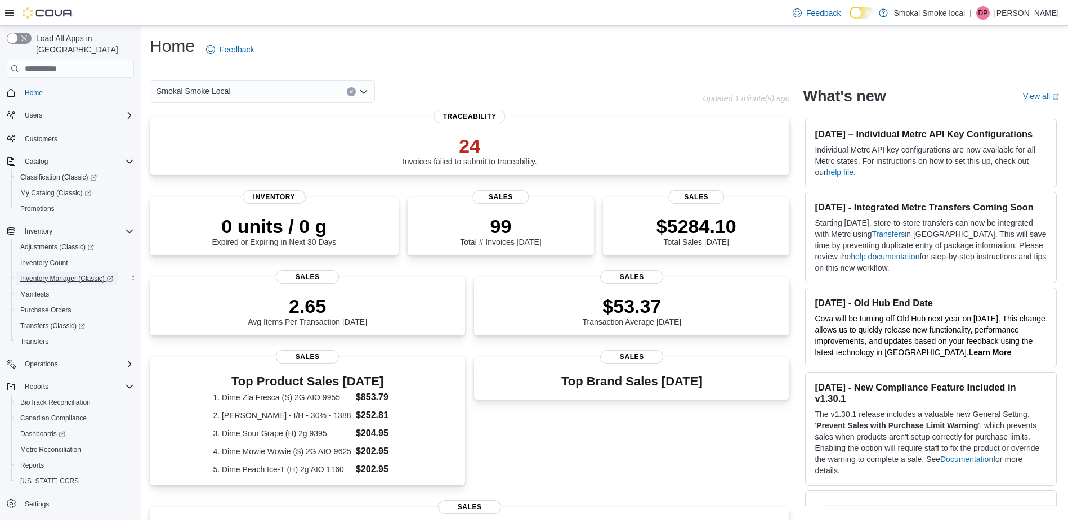
click at [74, 272] on span "Inventory Manager (Classic)" at bounding box center [66, 279] width 93 height 14
click at [48, 459] on div "Reports" at bounding box center [75, 466] width 118 height 14
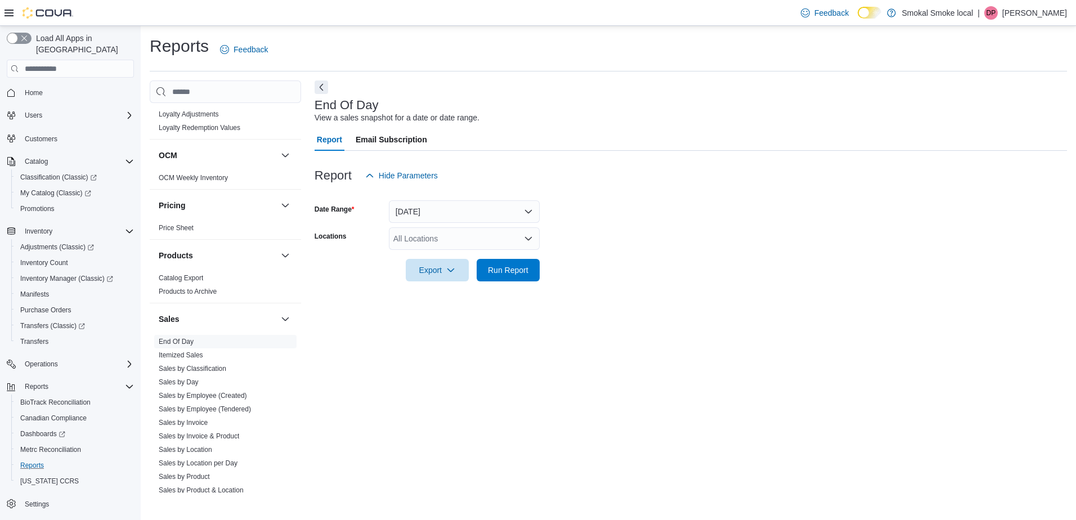
scroll to position [696, 0]
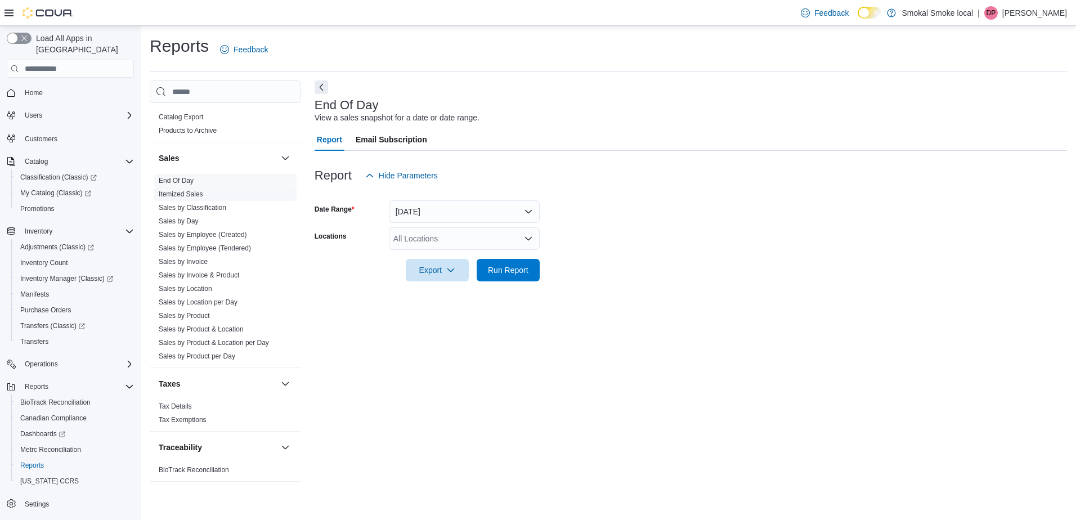
click at [201, 196] on link "Itemized Sales" at bounding box center [181, 194] width 44 height 8
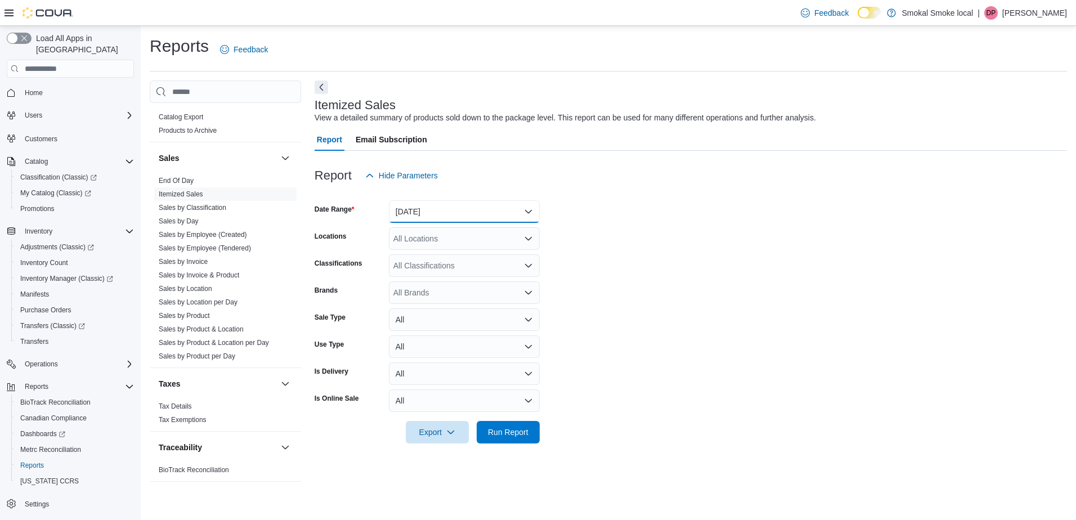
click at [424, 207] on button "[DATE]" at bounding box center [464, 211] width 151 height 23
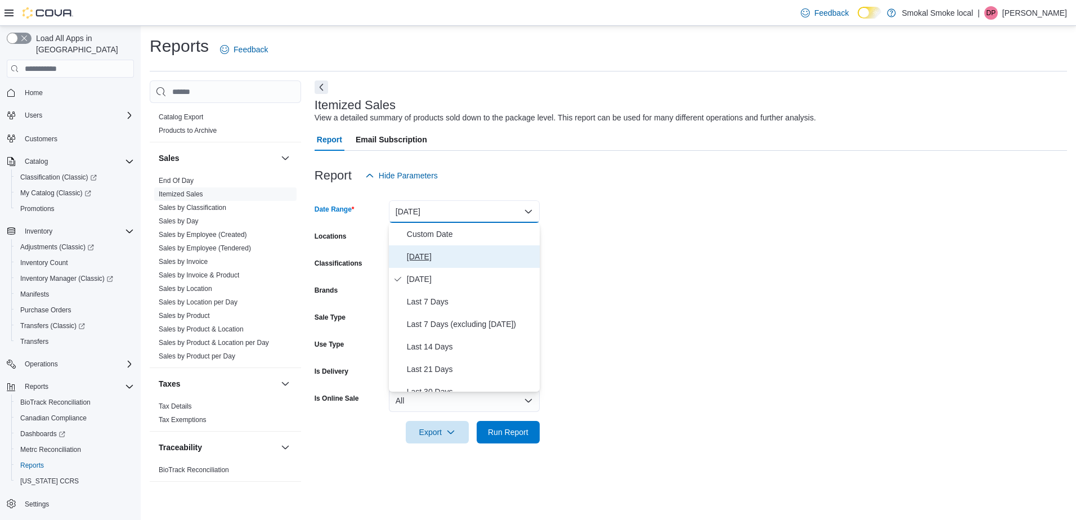
click at [422, 247] on button "[DATE]" at bounding box center [464, 256] width 151 height 23
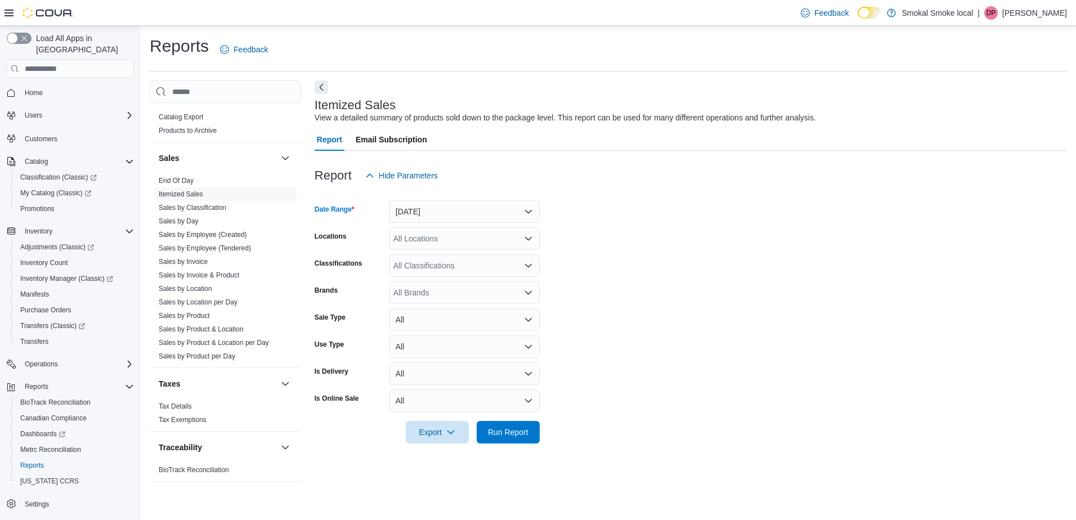
click at [467, 231] on div "All Locations" at bounding box center [464, 238] width 151 height 23
click at [350, 257] on div "Classifications" at bounding box center [350, 265] width 70 height 23
click at [434, 269] on div "All Classifications" at bounding box center [464, 265] width 151 height 23
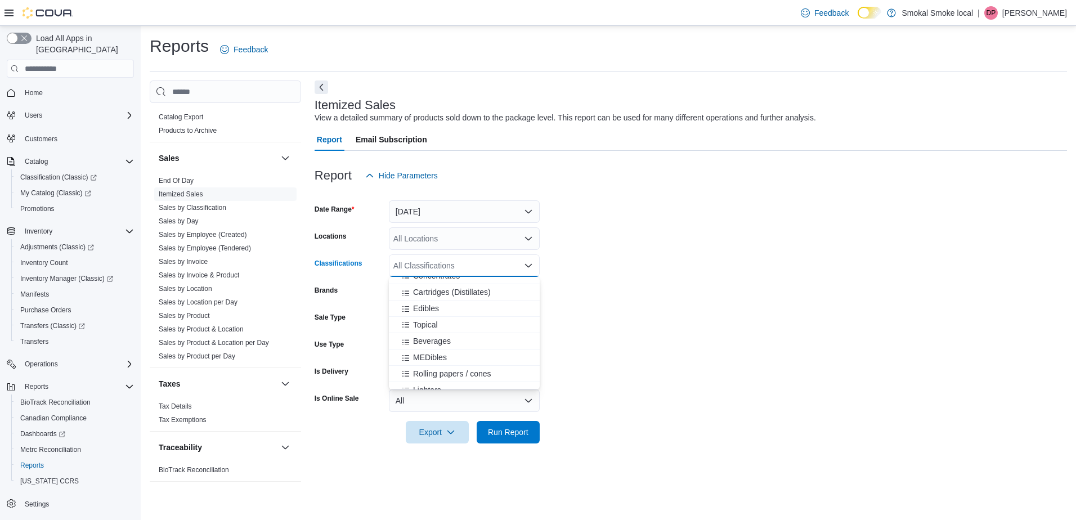
scroll to position [124, 0]
click at [467, 296] on span "Cartridges (Distillates)" at bounding box center [452, 291] width 78 height 11
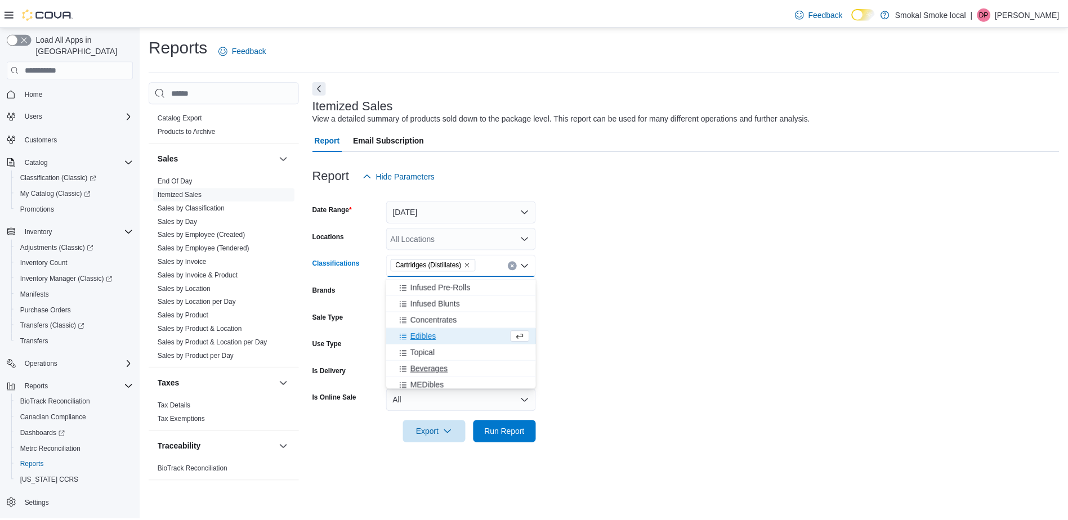
scroll to position [78, 0]
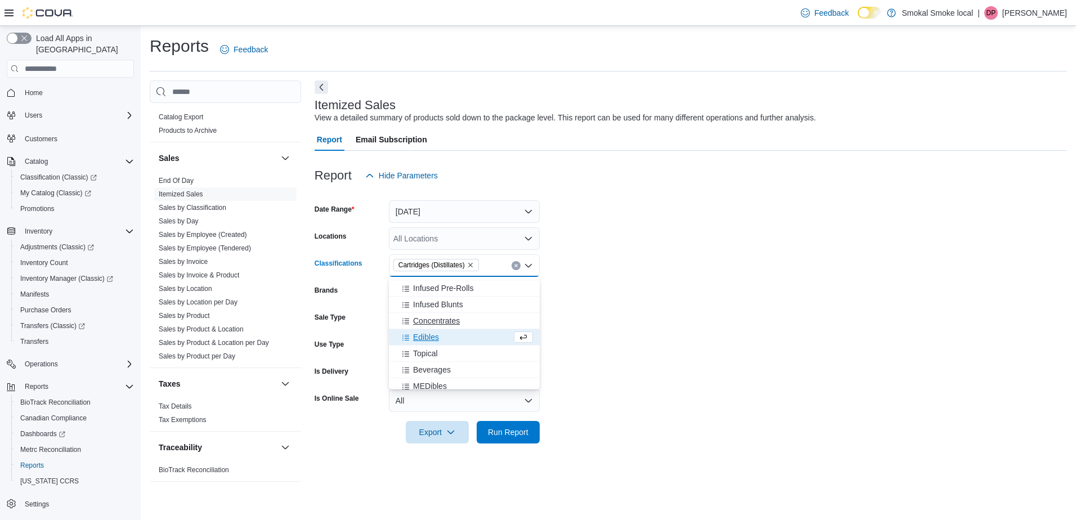
click at [457, 318] on span "Concentrates" at bounding box center [436, 320] width 47 height 11
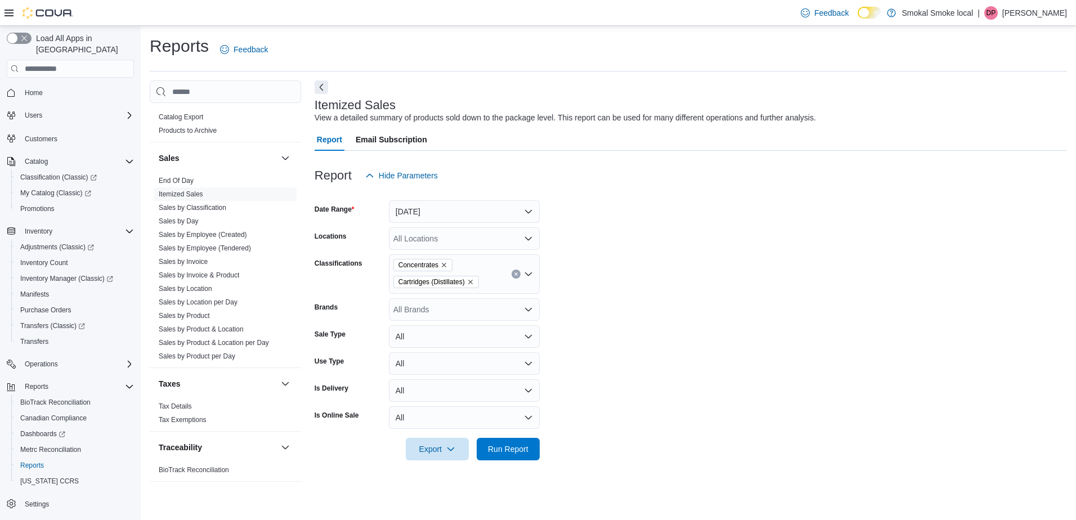
click at [647, 354] on form "Date Range Today Locations All Locations Classifications Concentrates Cartridge…" at bounding box center [691, 324] width 753 height 274
click at [523, 443] on span "Run Report" at bounding box center [509, 448] width 50 height 23
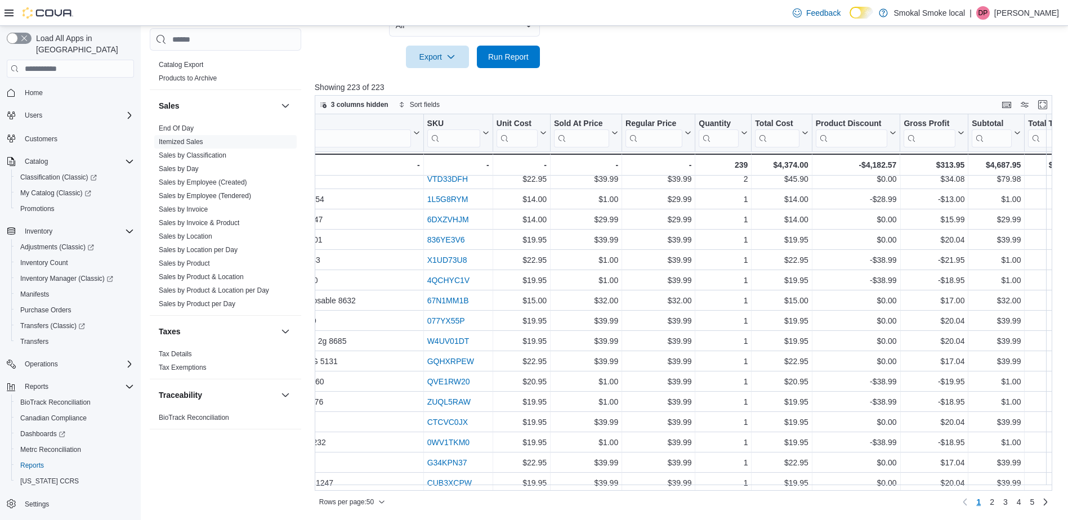
scroll to position [91, 1659]
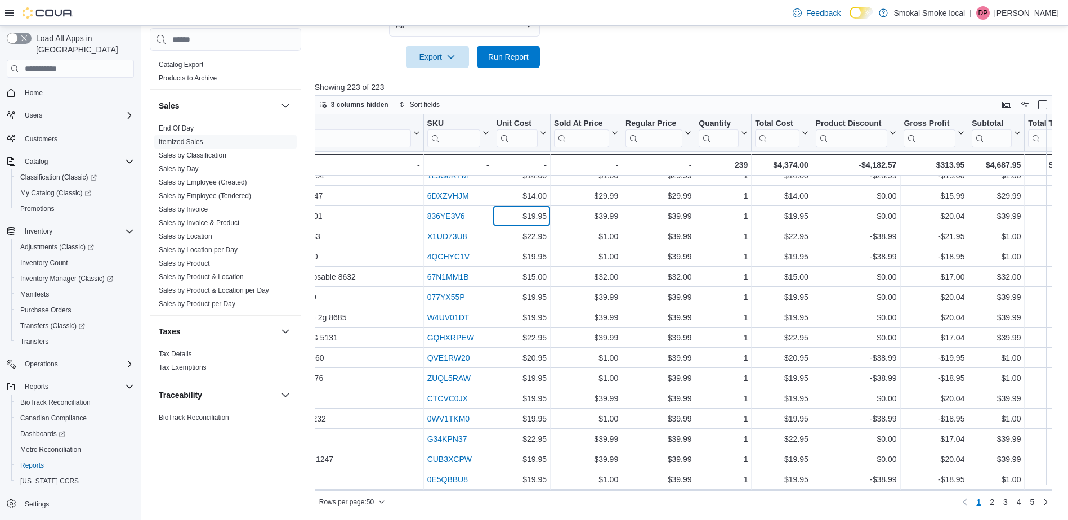
click at [550, 222] on div "$19.95 - Unit Cost, column 20, row 7" at bounding box center [521, 216] width 57 height 20
click at [614, 135] on icon at bounding box center [613, 132] width 9 height 7
click at [602, 172] on span "Sort Low-High" at bounding box center [594, 176] width 43 height 9
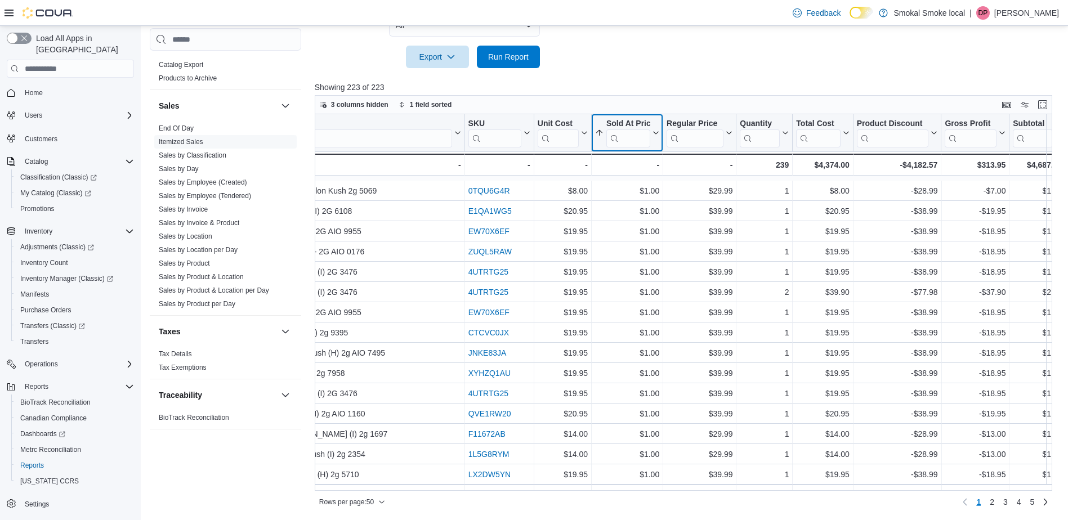
scroll to position [704, 1618]
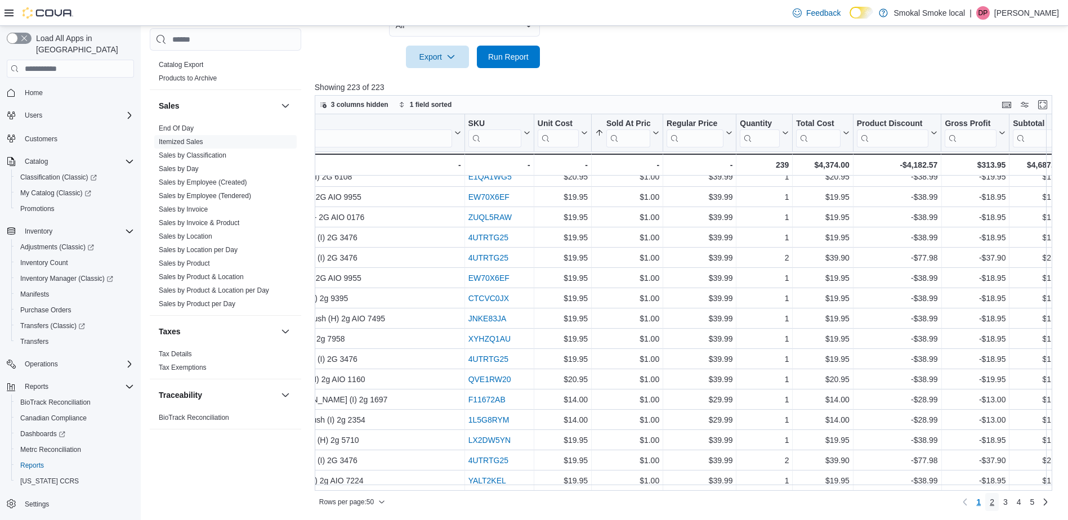
click at [995, 501] on link "2" at bounding box center [992, 502] width 14 height 18
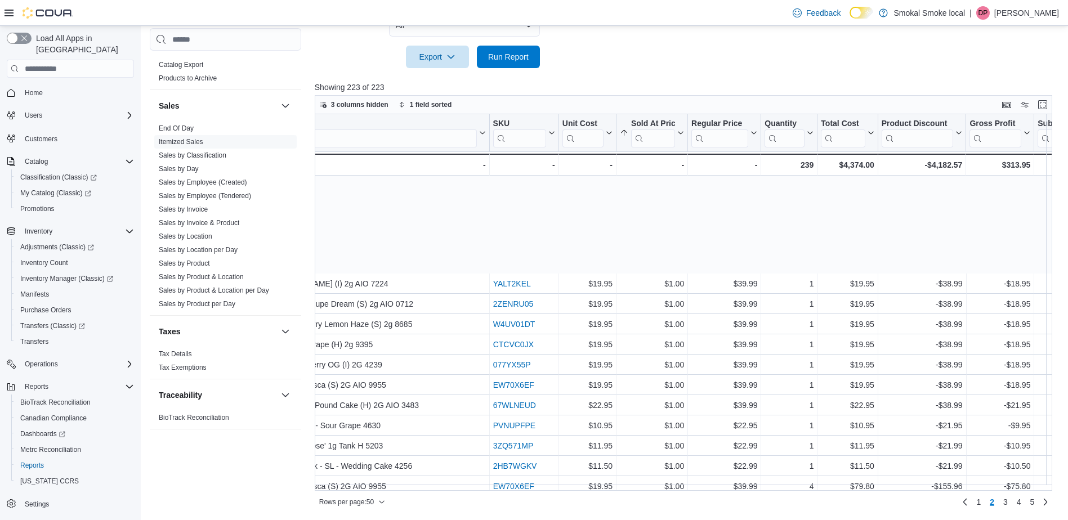
scroll to position [704, 1593]
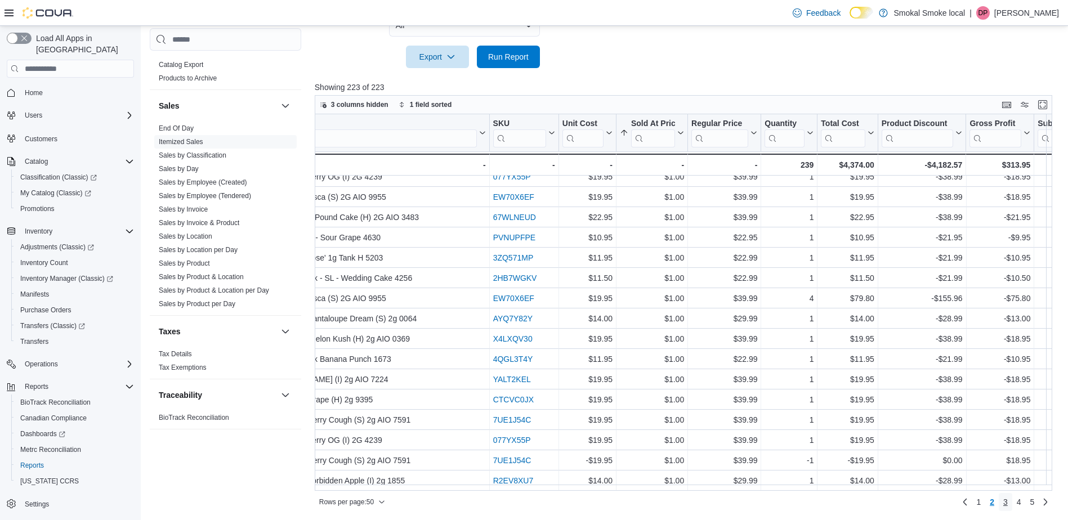
click at [1008, 499] on span "3" at bounding box center [1005, 502] width 5 height 11
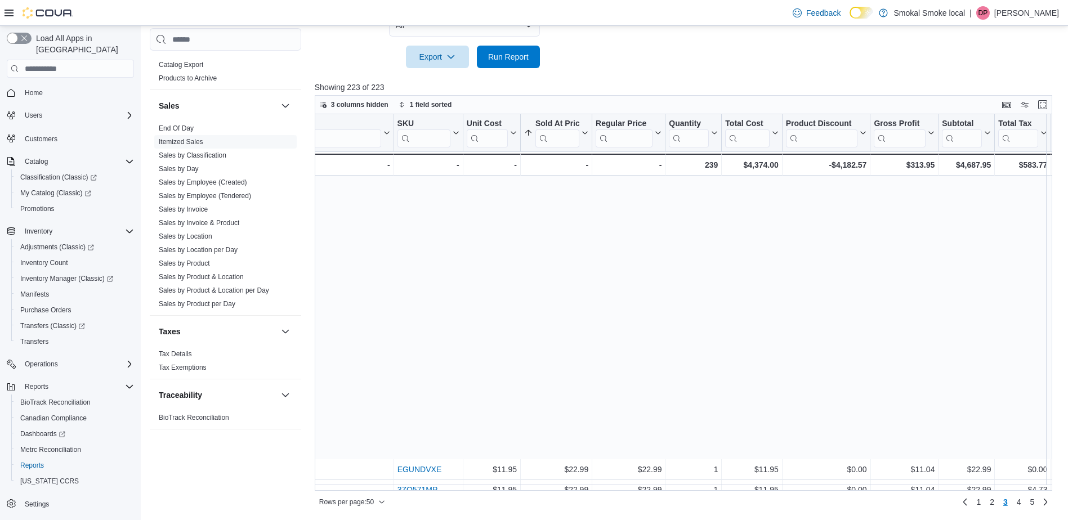
scroll to position [314, 1689]
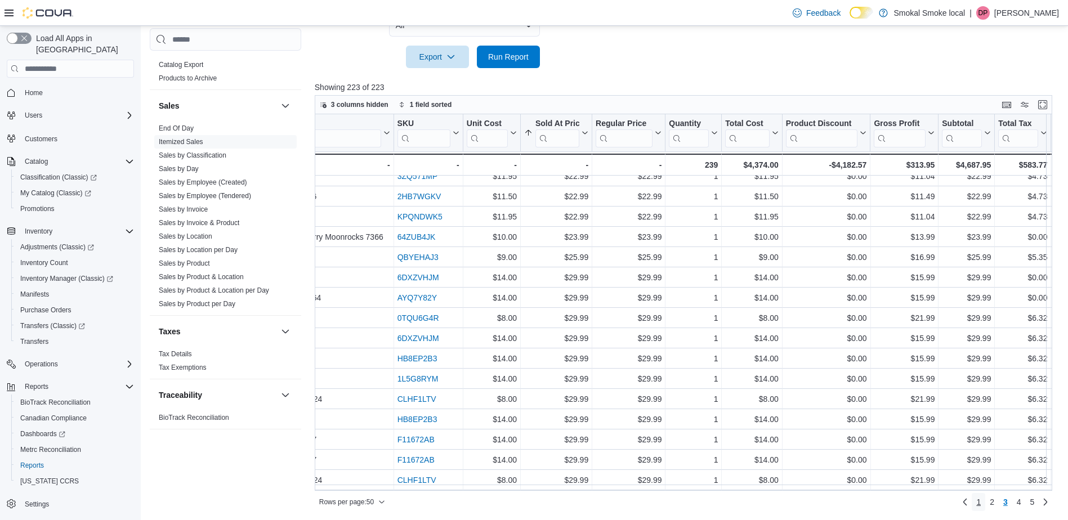
click at [981, 500] on span "1" at bounding box center [978, 502] width 5 height 11
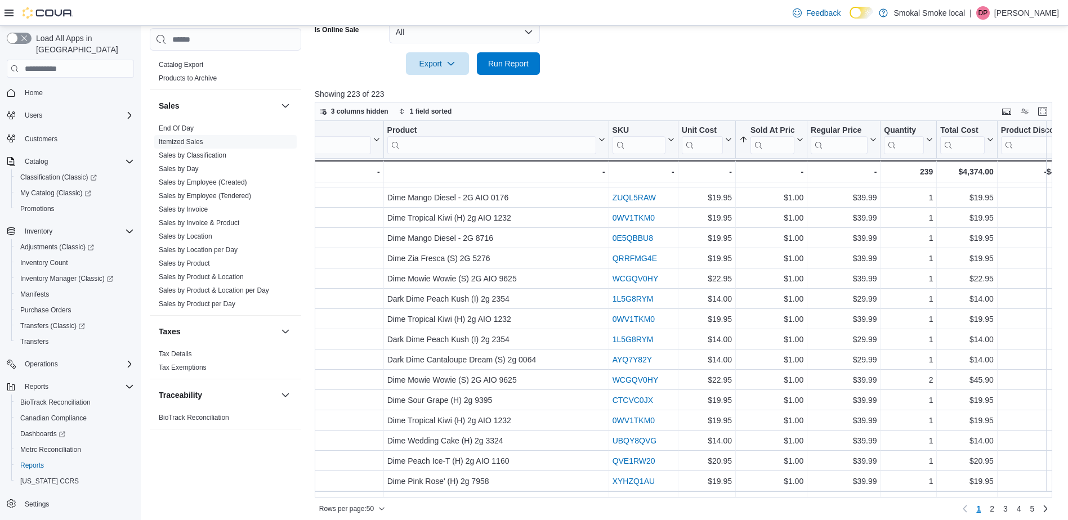
scroll to position [204, 1474]
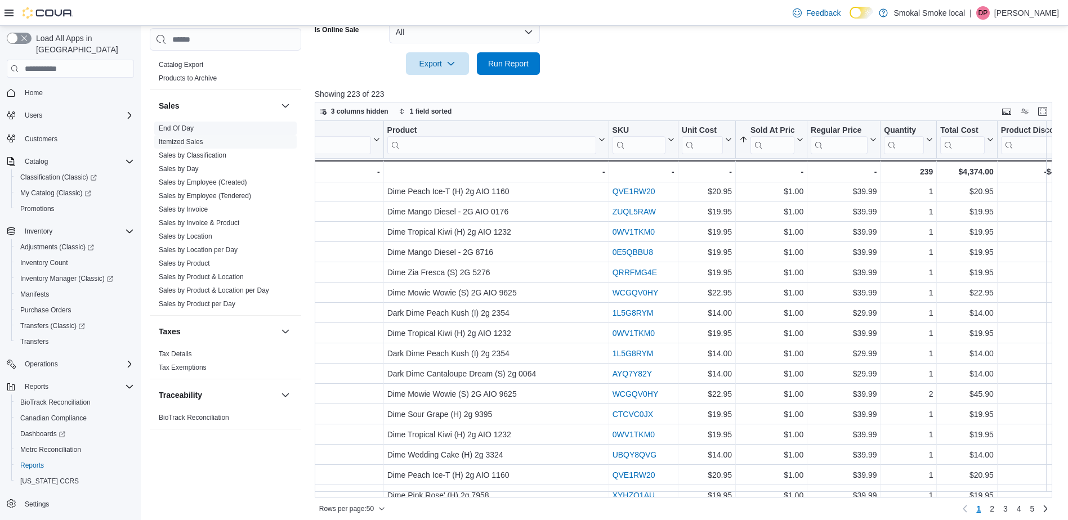
click at [191, 130] on link "End Of Day" at bounding box center [176, 128] width 35 height 8
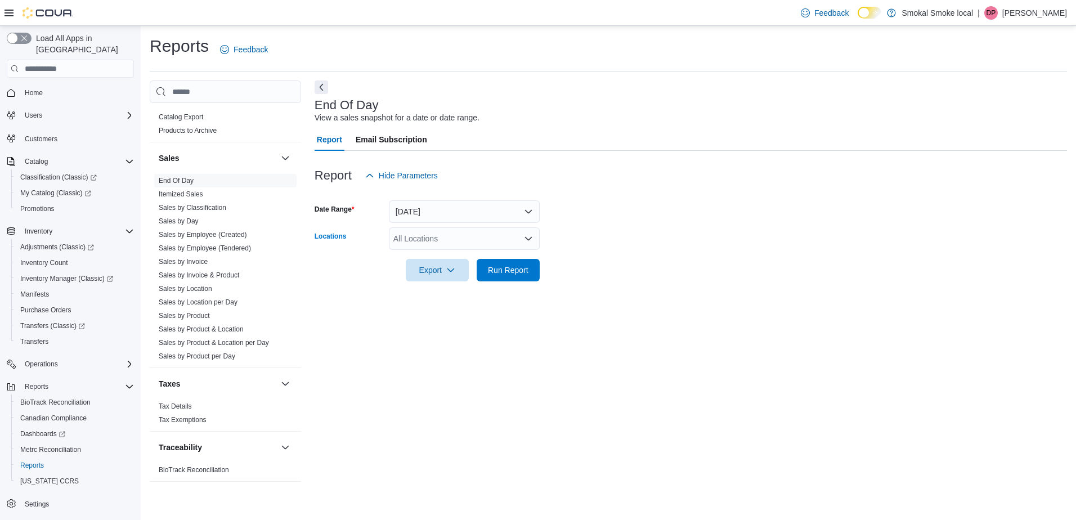
click at [464, 240] on div "All Locations" at bounding box center [464, 238] width 151 height 23
click at [475, 297] on button "Smokal Smoke Local" at bounding box center [464, 291] width 151 height 16
click at [519, 312] on div "End Of Day View a sales snapshot for a date or date range. Report Email Subscri…" at bounding box center [691, 287] width 753 height 413
click at [493, 269] on span "Run Report" at bounding box center [508, 269] width 41 height 11
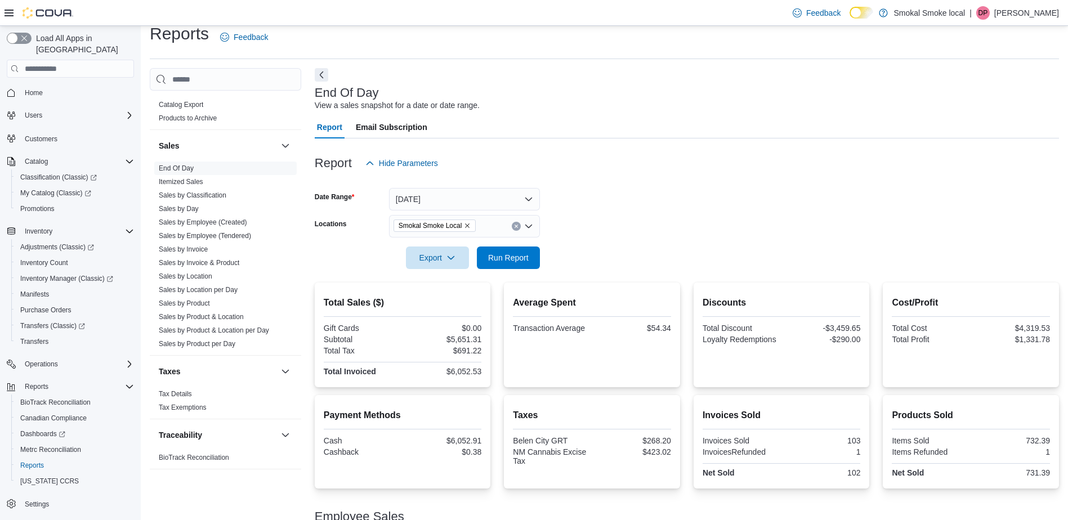
scroll to position [1, 0]
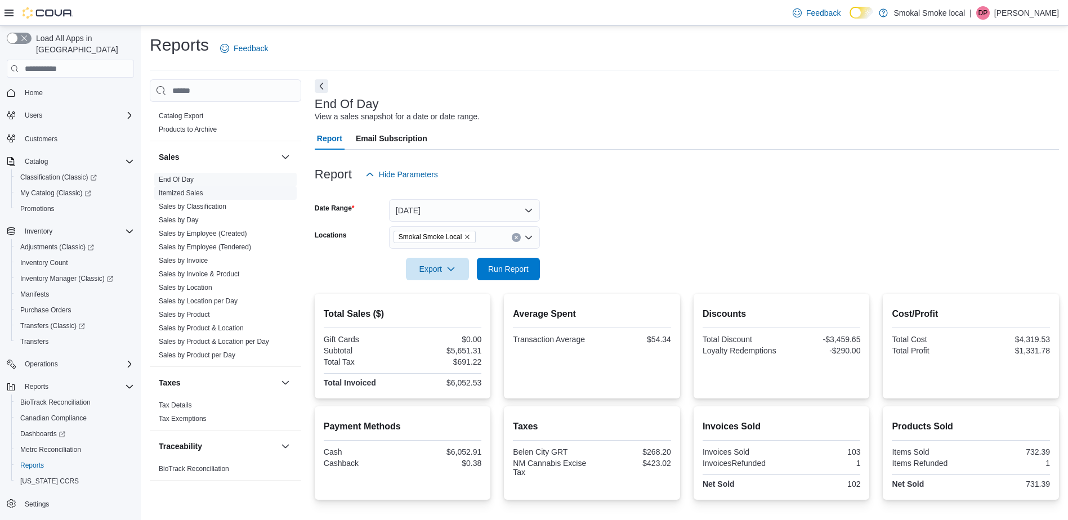
click at [190, 191] on link "Itemized Sales" at bounding box center [181, 193] width 44 height 8
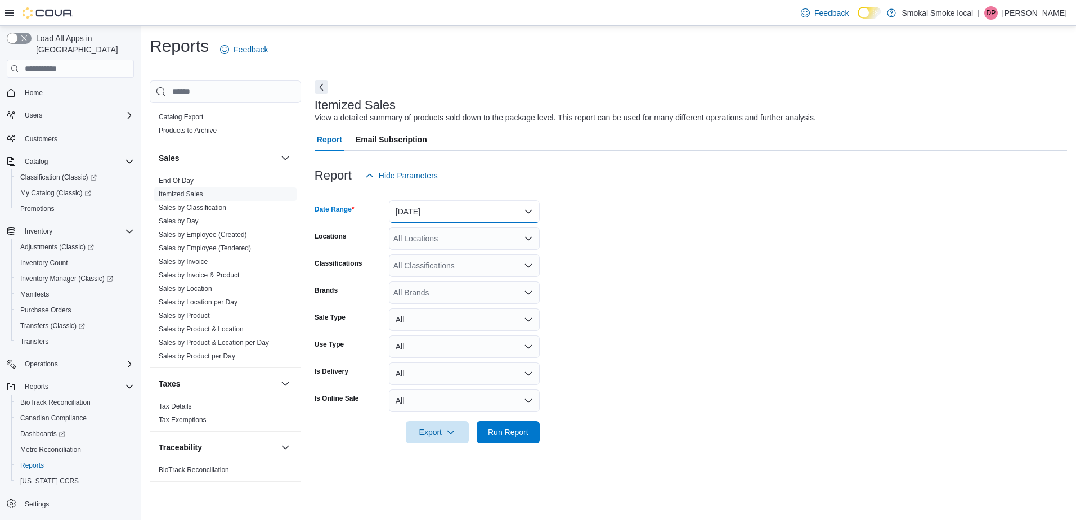
click at [446, 208] on button "Yesterday" at bounding box center [464, 211] width 151 height 23
click at [443, 261] on span "Today" at bounding box center [471, 257] width 128 height 14
click at [432, 241] on div "All Locations" at bounding box center [464, 238] width 151 height 23
click at [588, 265] on form "Date Range Today Locations All Locations Classifications All Classifications Br…" at bounding box center [691, 315] width 753 height 257
click at [512, 262] on div "All Classifications" at bounding box center [464, 265] width 151 height 23
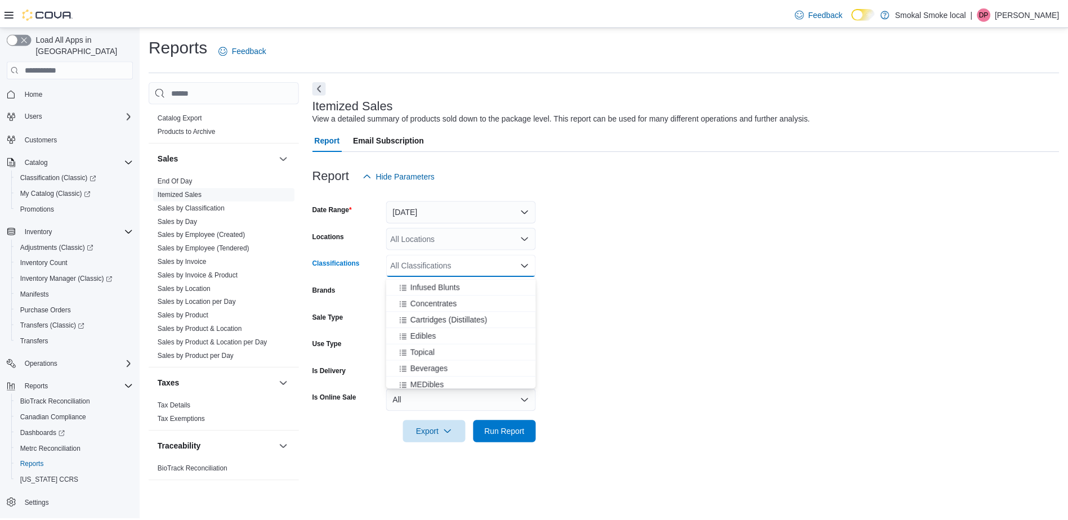
scroll to position [96, 0]
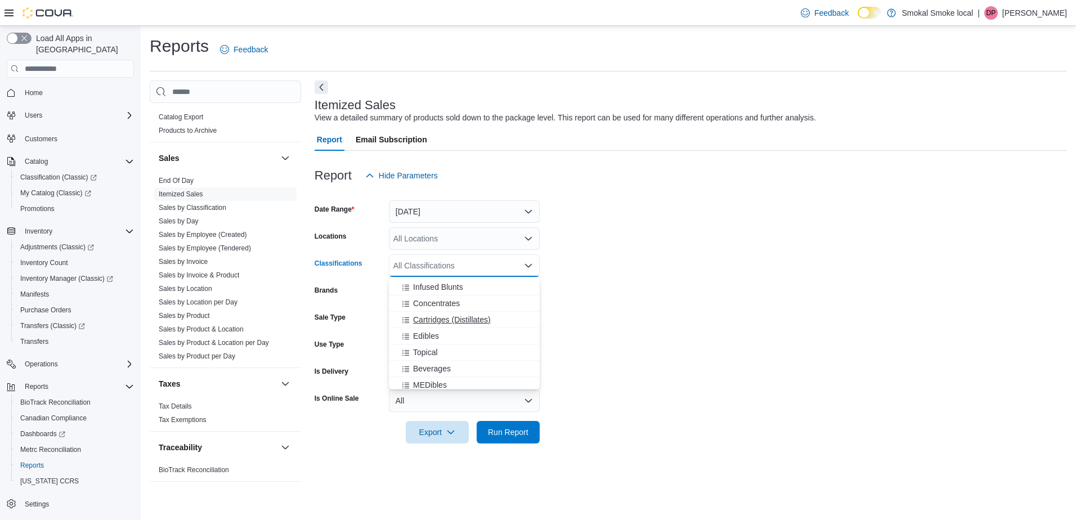
click at [454, 319] on span "Cartridges (Distillates)" at bounding box center [452, 319] width 78 height 11
click at [440, 298] on span "Concentrates" at bounding box center [436, 303] width 47 height 11
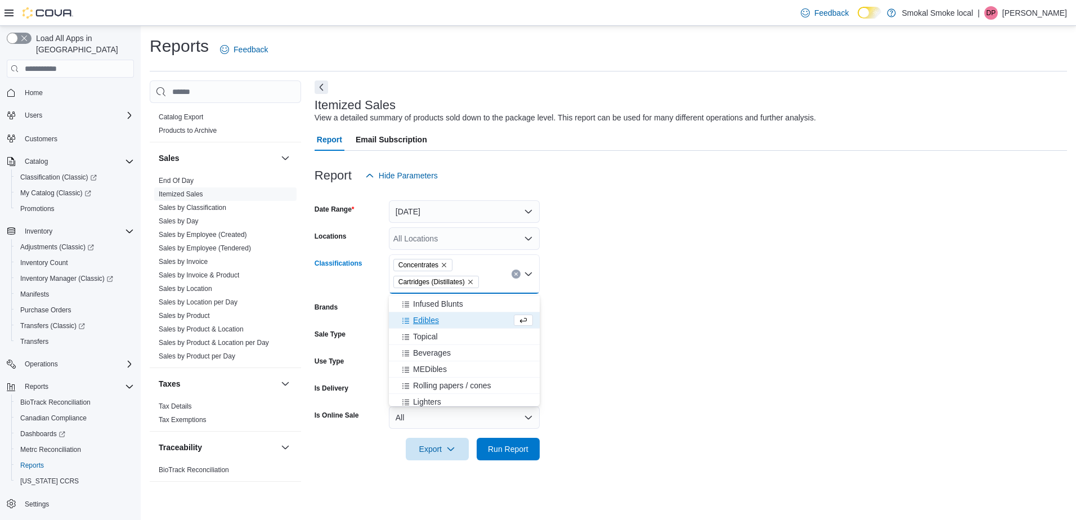
click at [591, 343] on form "Date Range Today Locations All Locations Classifications Concentrates Cartridge…" at bounding box center [691, 324] width 753 height 274
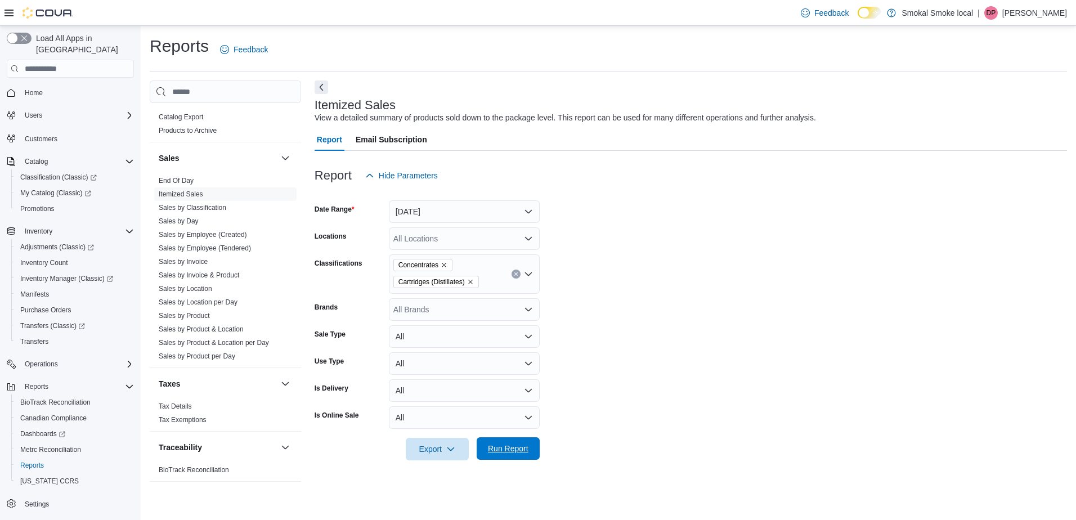
click at [507, 454] on span "Run Report" at bounding box center [508, 448] width 41 height 11
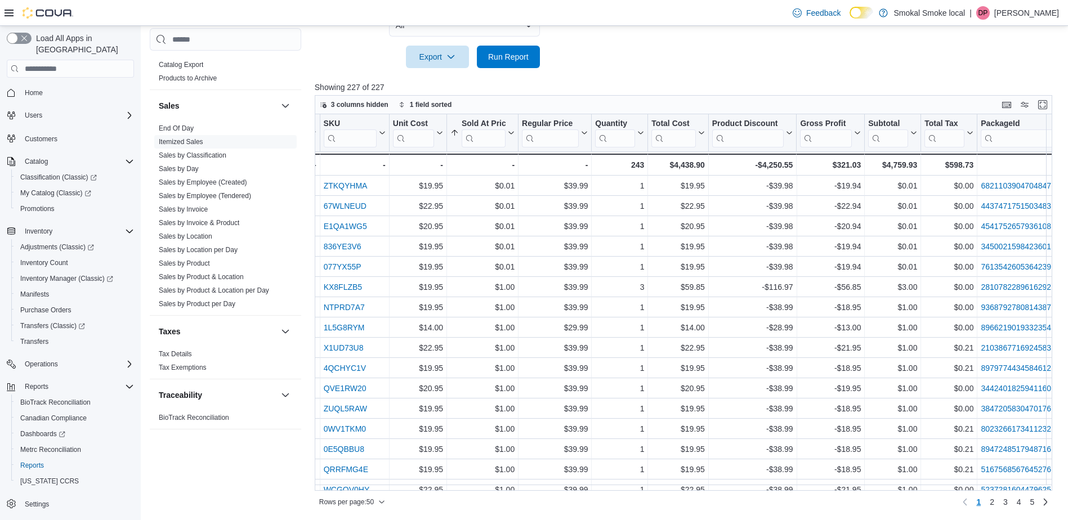
scroll to position [0, 1763]
click at [508, 135] on icon at bounding box center [509, 132] width 9 height 7
click at [485, 178] on span "Sort Low-High" at bounding box center [489, 176] width 43 height 9
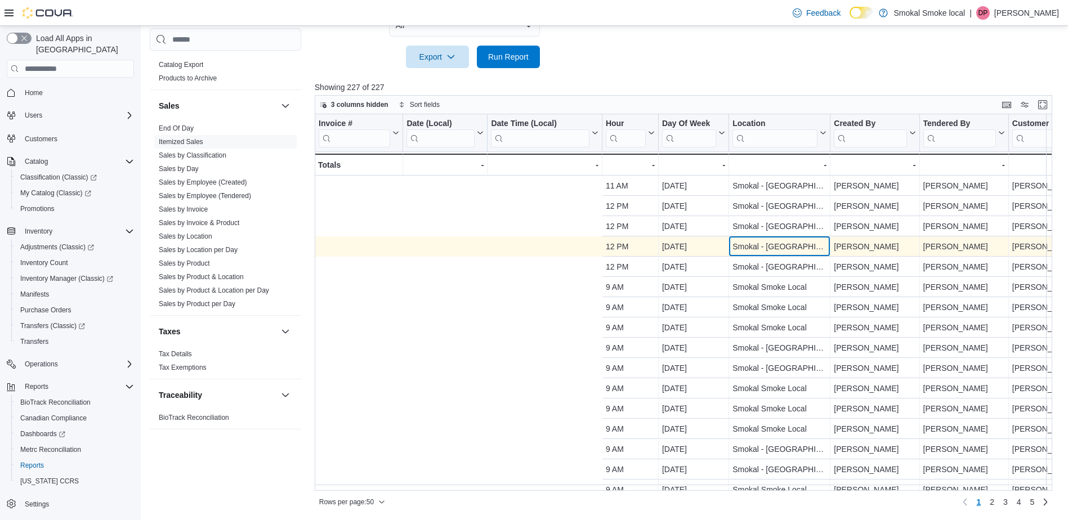
scroll to position [0, 414]
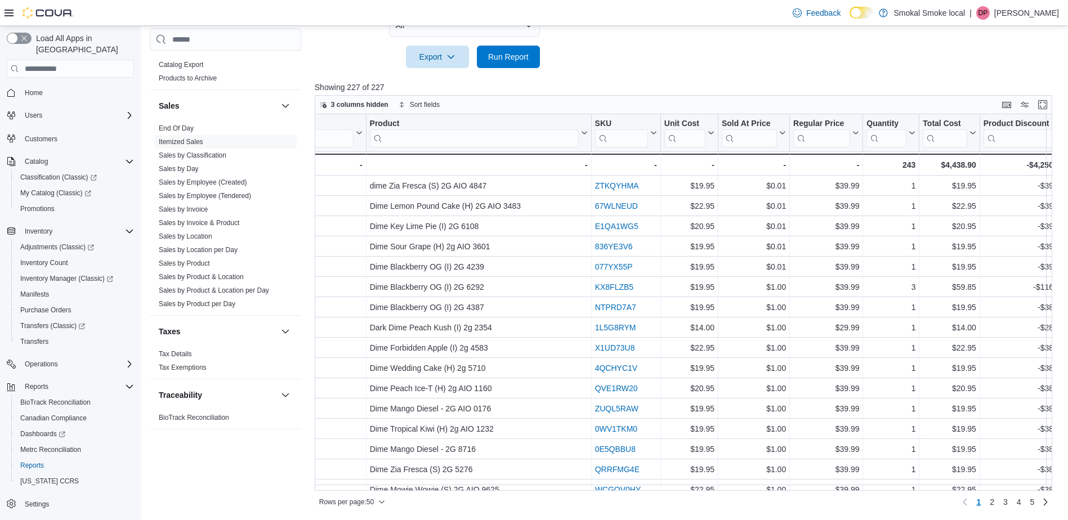
scroll to position [0, 0]
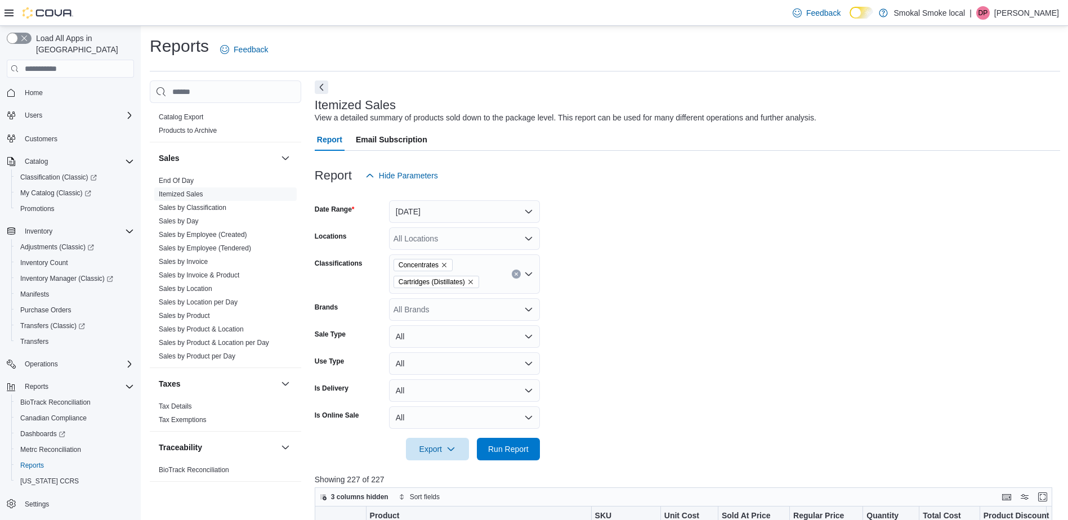
click at [515, 278] on button "Clear input" at bounding box center [516, 274] width 9 height 9
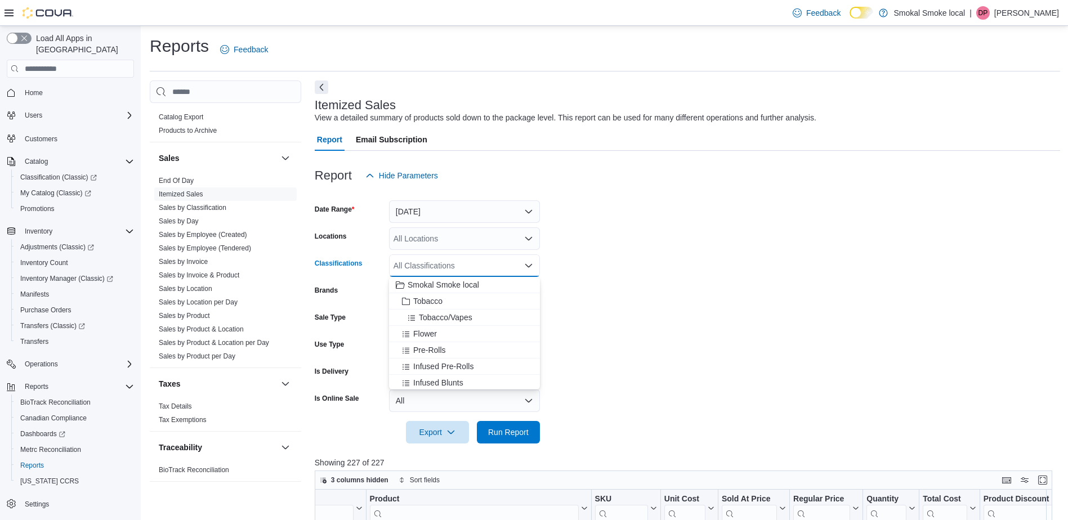
click at [435, 238] on div "All Locations" at bounding box center [464, 238] width 151 height 23
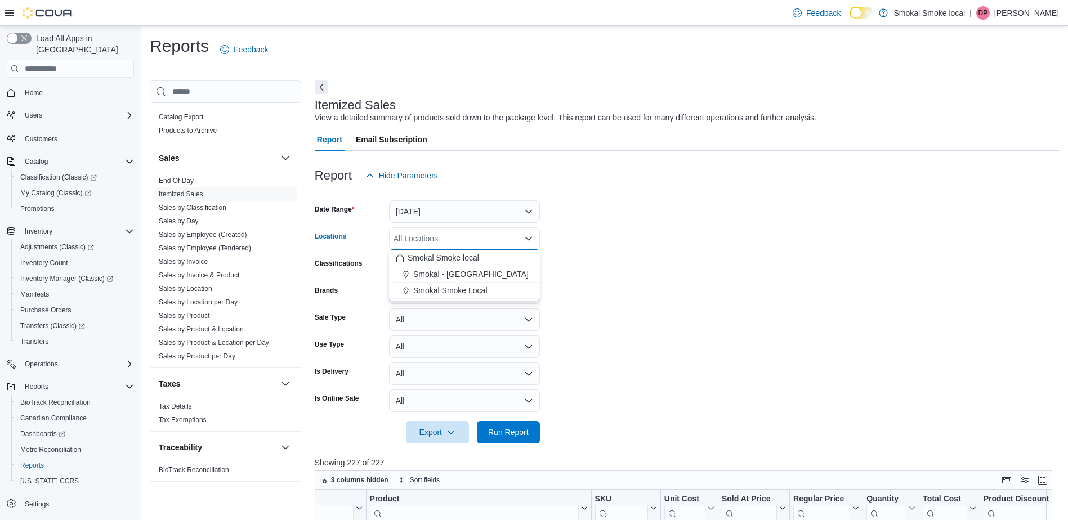
click at [454, 291] on span "Smokal Smoke Local" at bounding box center [450, 290] width 74 height 11
click at [516, 424] on span "Run Report" at bounding box center [509, 432] width 50 height 23
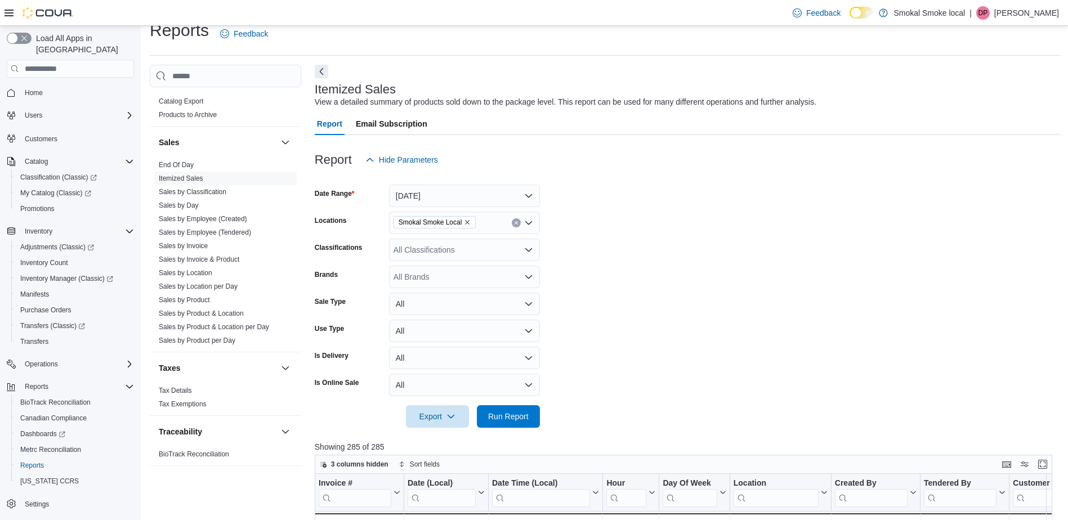
scroll to position [10, 0]
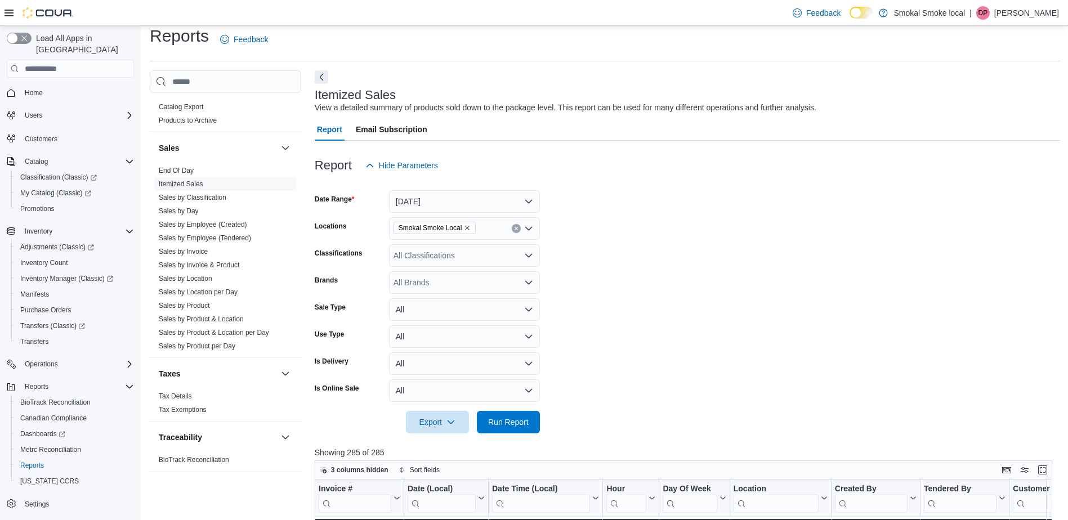
click at [173, 161] on div "Sales" at bounding box center [225, 148] width 151 height 32
click at [190, 167] on link "End Of Day" at bounding box center [176, 171] width 35 height 8
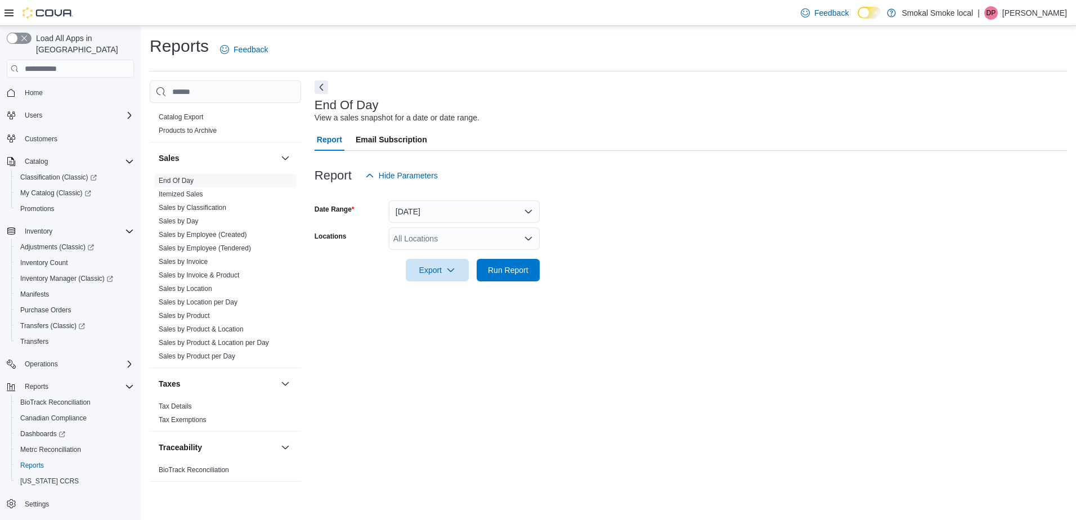
click at [473, 242] on div "All Locations" at bounding box center [464, 238] width 151 height 23
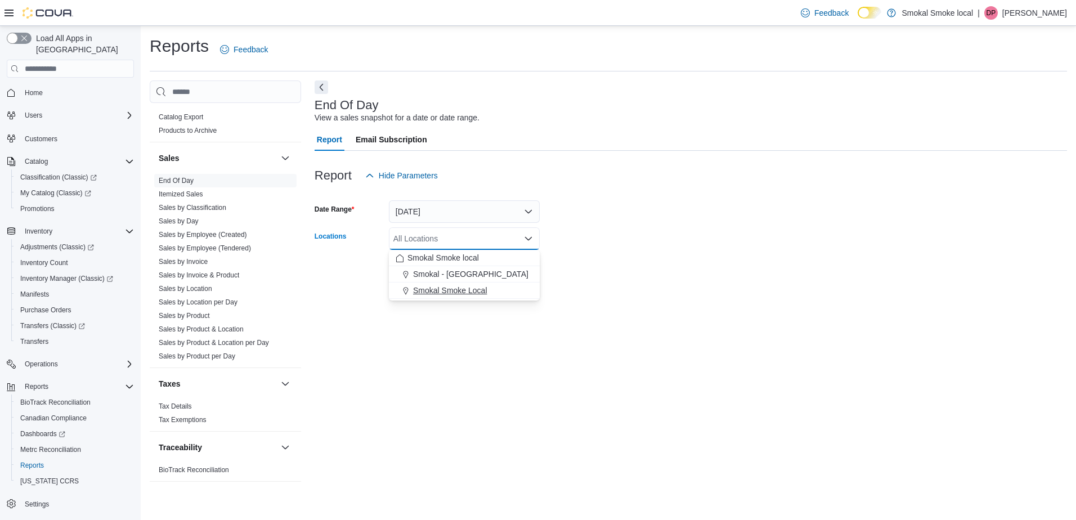
click at [472, 289] on span "Smokal Smoke Local" at bounding box center [450, 290] width 74 height 11
click at [572, 306] on div "End Of Day View a sales snapshot for a date or date range. Report Email Subscri…" at bounding box center [691, 287] width 753 height 413
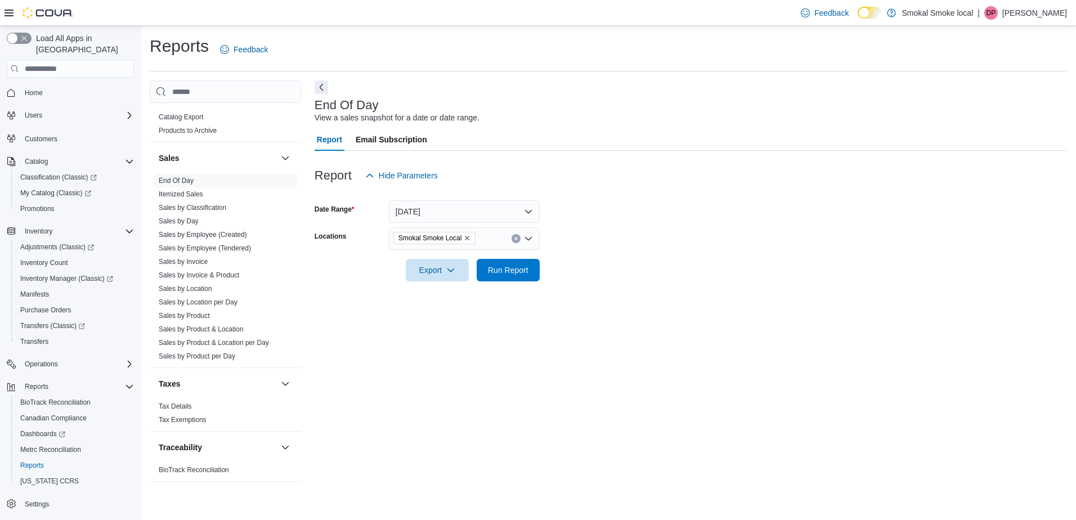
click at [497, 285] on div at bounding box center [691, 288] width 753 height 14
click at [511, 271] on span "Run Report" at bounding box center [508, 269] width 41 height 11
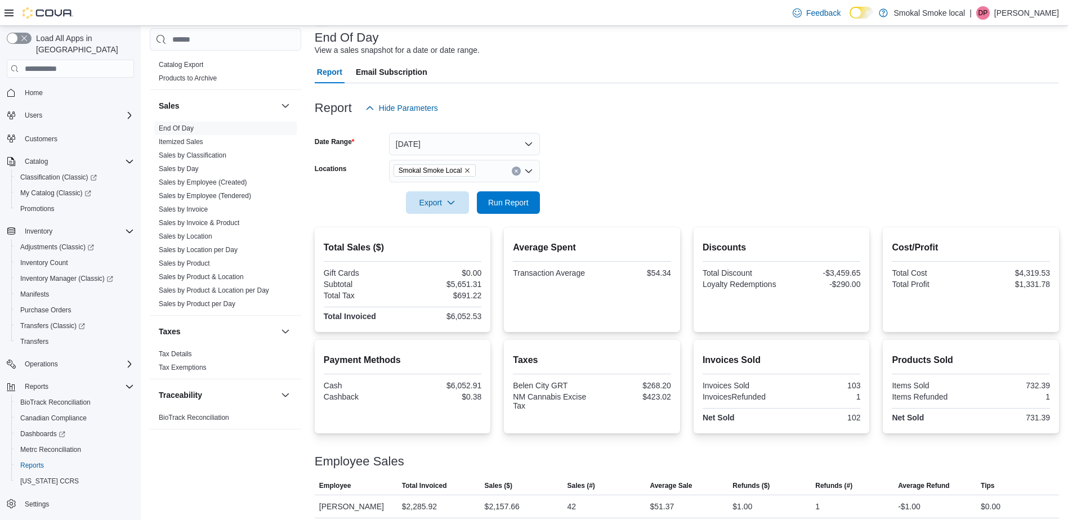
scroll to position [64, 0]
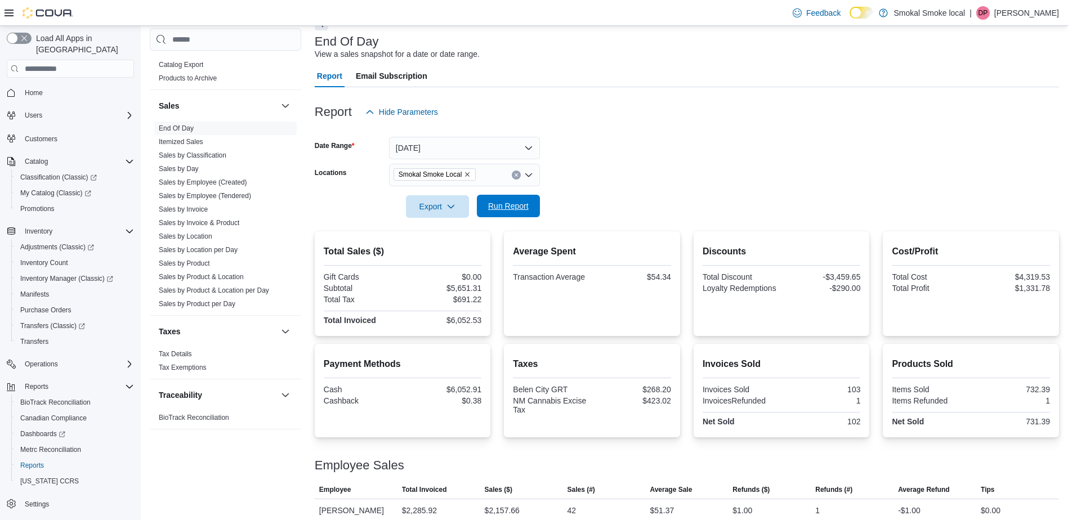
click at [505, 211] on span "Run Report" at bounding box center [508, 205] width 41 height 11
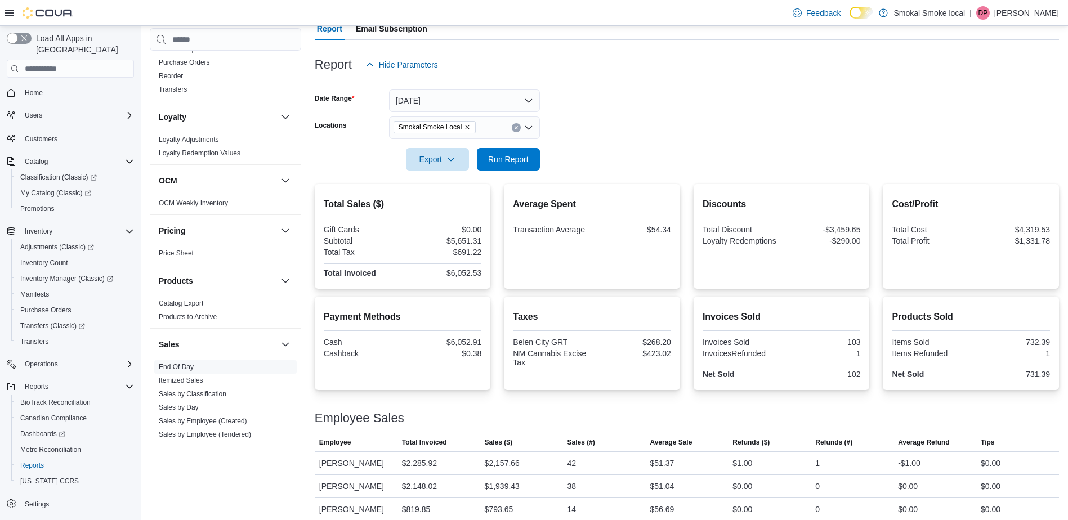
scroll to position [0, 0]
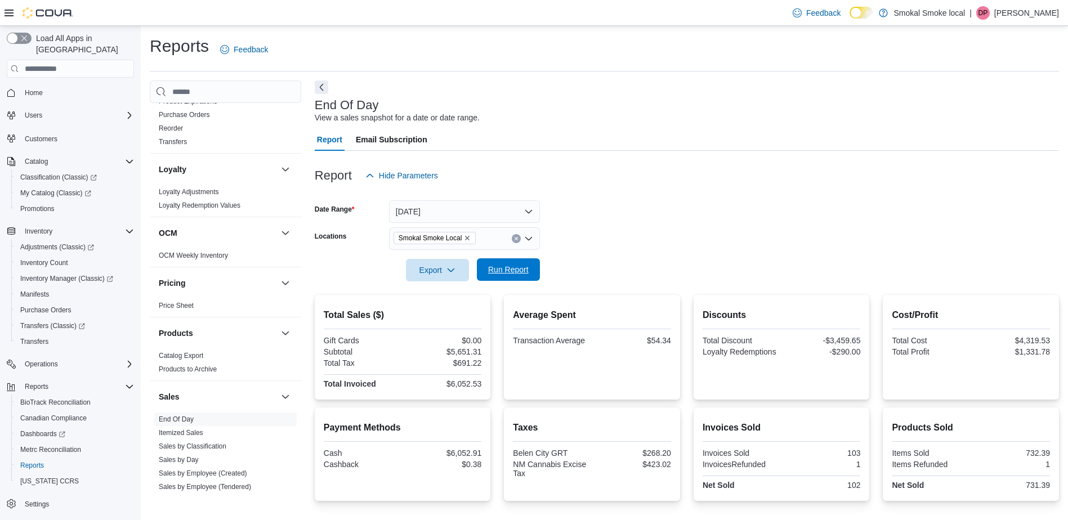
click at [507, 278] on span "Run Report" at bounding box center [509, 269] width 50 height 23
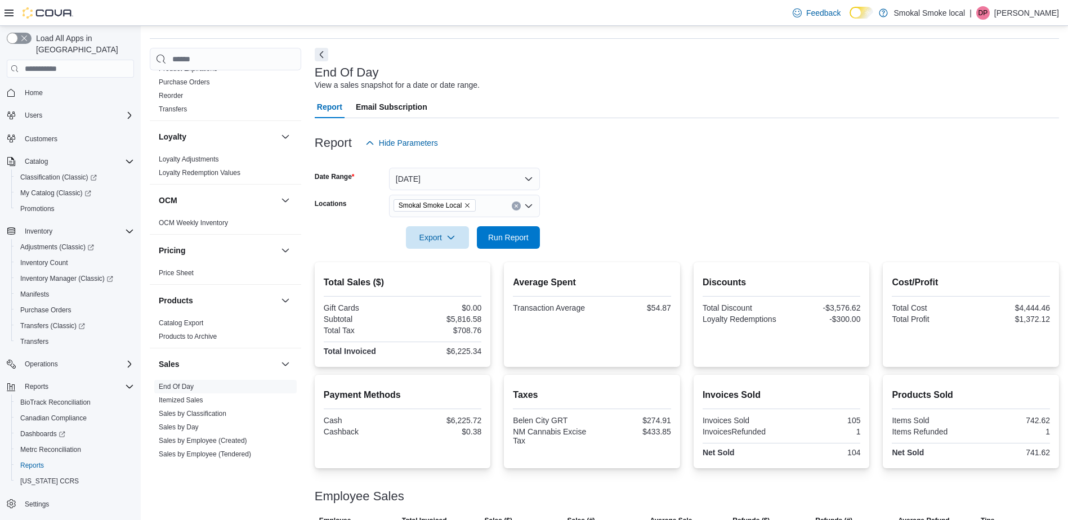
scroll to position [34, 0]
click at [59, 189] on span "My Catalog (Classic)" at bounding box center [55, 193] width 71 height 9
click at [517, 235] on span "Run Report" at bounding box center [508, 235] width 41 height 11
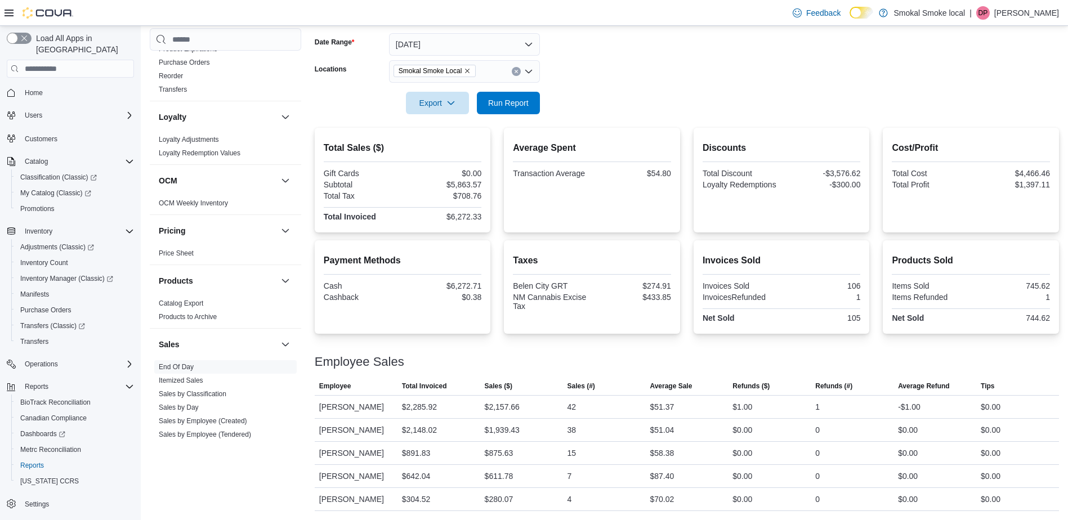
click at [609, 279] on div "Taxes Belen City GRT $274.91 NM Cannabis Excise Tax $433.85" at bounding box center [592, 283] width 158 height 59
click at [614, 270] on div "Taxes Belen City GRT $274.91 NM Cannabis Excise Tax $433.85" at bounding box center [592, 283] width 158 height 59
click at [514, 111] on span "Run Report" at bounding box center [509, 102] width 50 height 23
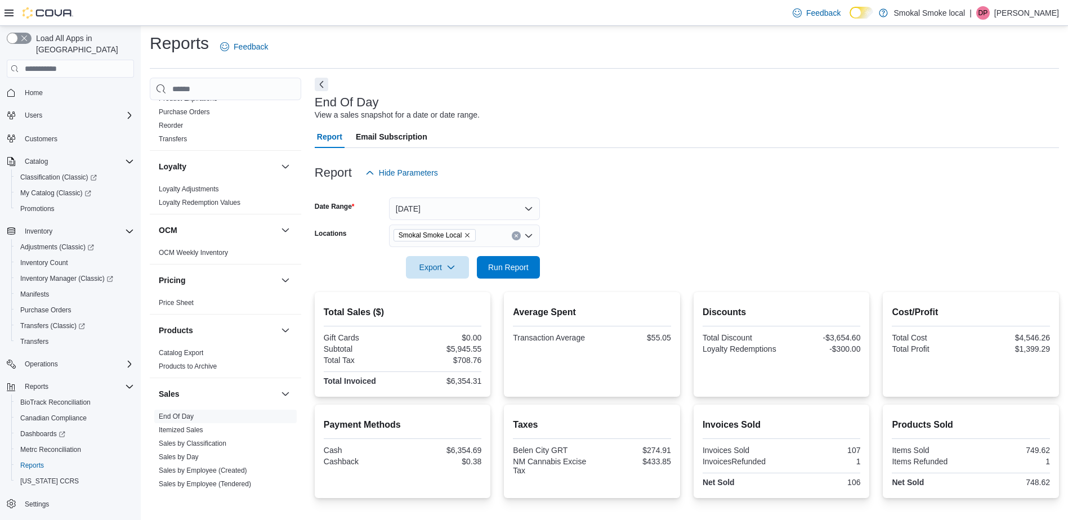
scroll to position [0, 0]
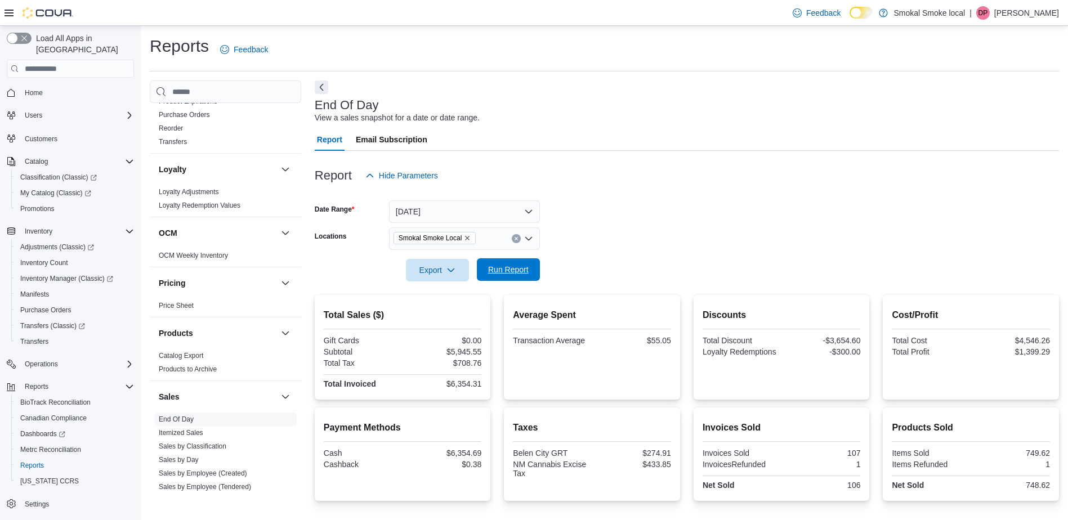
click at [516, 269] on span "Run Report" at bounding box center [508, 269] width 41 height 11
click at [494, 240] on div "Smokal Smoke Local" at bounding box center [464, 238] width 151 height 23
click at [463, 271] on span "Smokal - [GEOGRAPHIC_DATA]" at bounding box center [470, 274] width 115 height 11
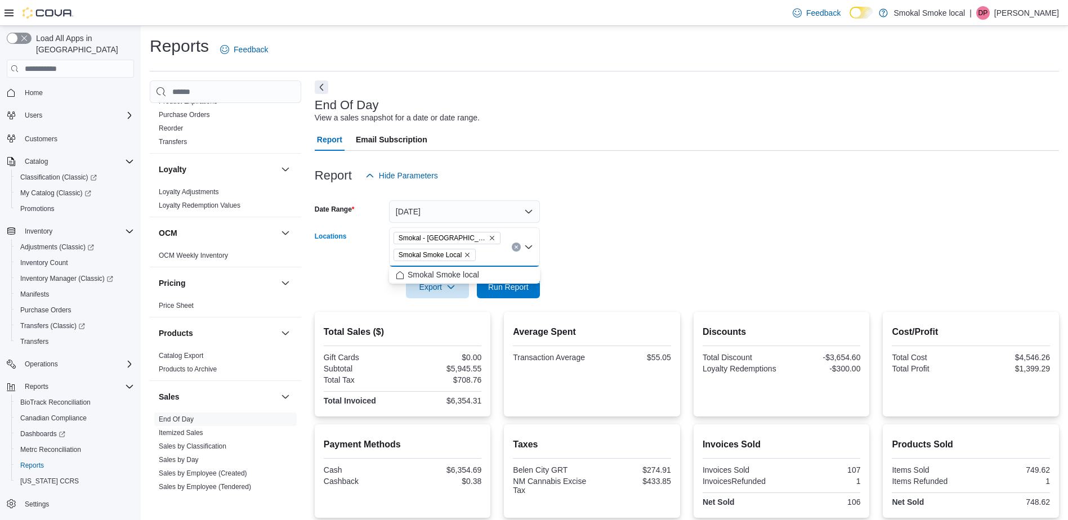
click at [468, 257] on icon "Remove Smokal Smoke Local from selection in this group" at bounding box center [467, 255] width 7 height 7
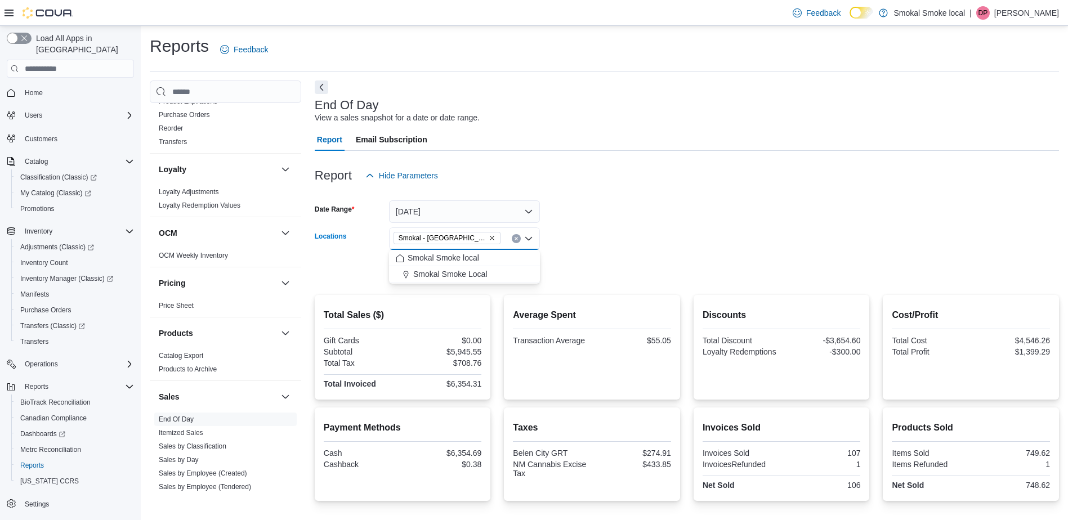
click at [587, 318] on h2 "Average Spent" at bounding box center [592, 316] width 158 height 14
click at [513, 276] on span "Run Report" at bounding box center [509, 269] width 50 height 23
click at [489, 235] on icon "Remove Smokal - Socorro from selection in this group" at bounding box center [492, 238] width 7 height 7
click at [461, 285] on span "Smokal Smoke Local" at bounding box center [450, 290] width 74 height 11
click at [595, 273] on form "Date Range Today Locations Smokal Smoke Local Combo box. Selected. Smokal Smoke…" at bounding box center [687, 234] width 744 height 95
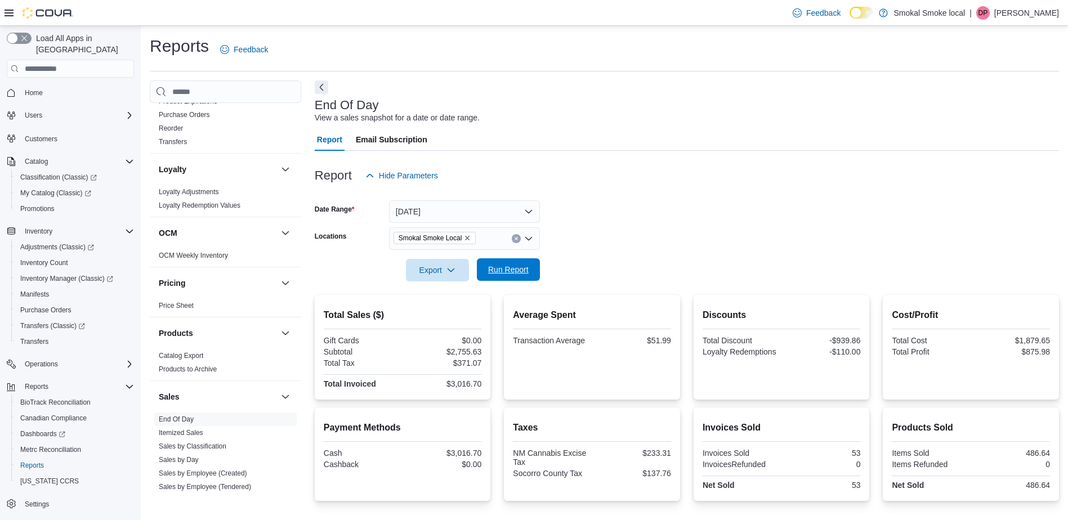
click at [510, 263] on span "Run Report" at bounding box center [509, 269] width 50 height 23
click at [514, 269] on span "Run Report" at bounding box center [508, 269] width 41 height 11
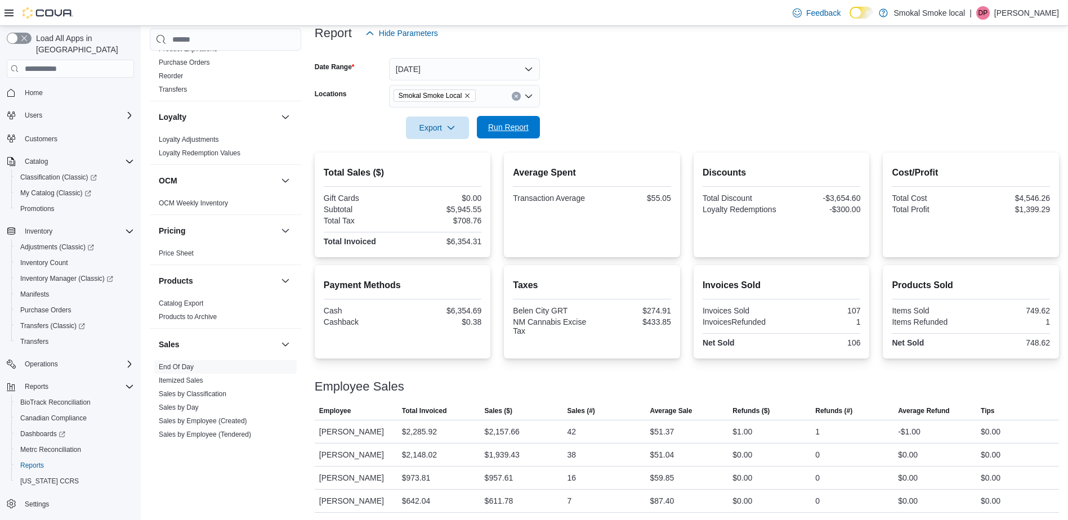
scroll to position [167, 0]
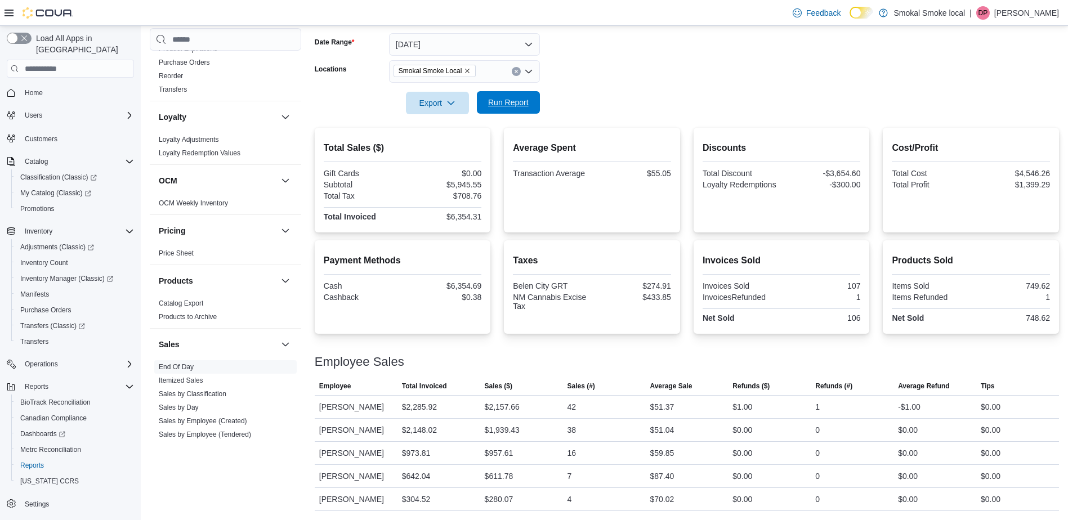
click at [504, 103] on span "Run Report" at bounding box center [508, 102] width 41 height 11
click at [503, 104] on span "Run Report" at bounding box center [508, 102] width 41 height 11
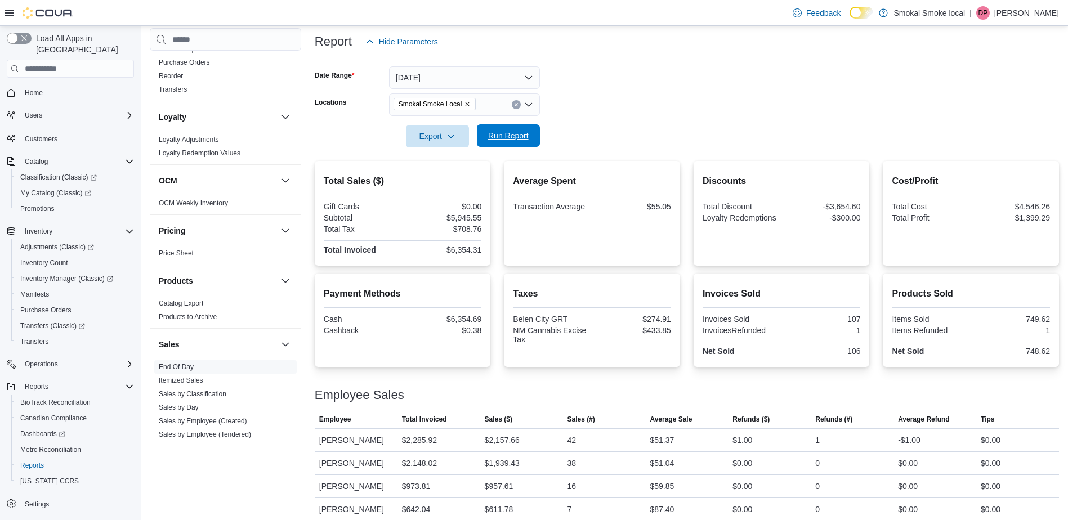
scroll to position [133, 0]
click at [503, 104] on div "Smokal Smoke Local" at bounding box center [464, 105] width 151 height 23
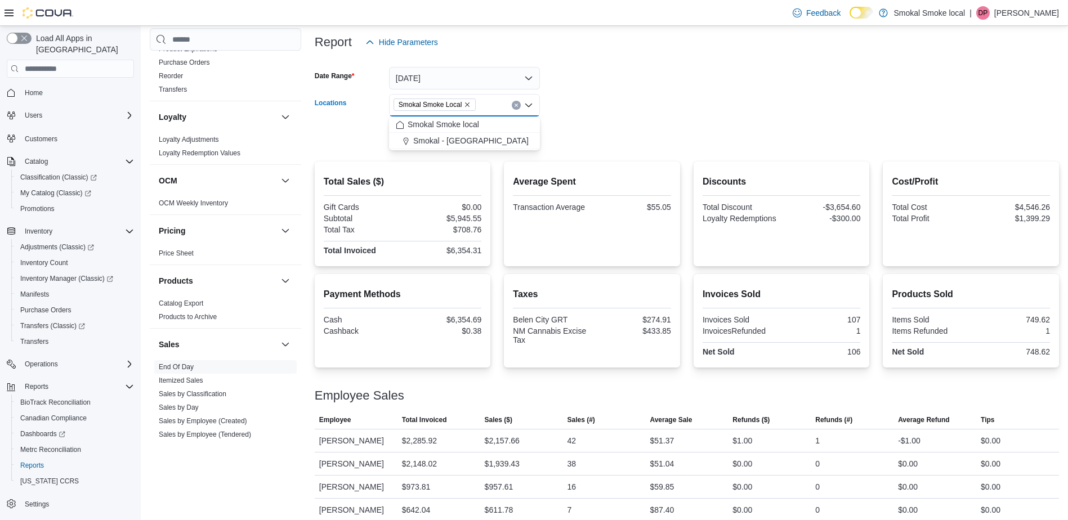
click at [507, 104] on div "Smokal Smoke Local" at bounding box center [464, 105] width 151 height 23
click at [584, 146] on form "Date Range Today Locations Smokal Smoke Local Combo box. Selected. Smokal Smoke…" at bounding box center [687, 100] width 744 height 95
click at [509, 126] on div "Export Run Report" at bounding box center [427, 137] width 225 height 23
click at [509, 126] on span "Run Report" at bounding box center [509, 136] width 50 height 23
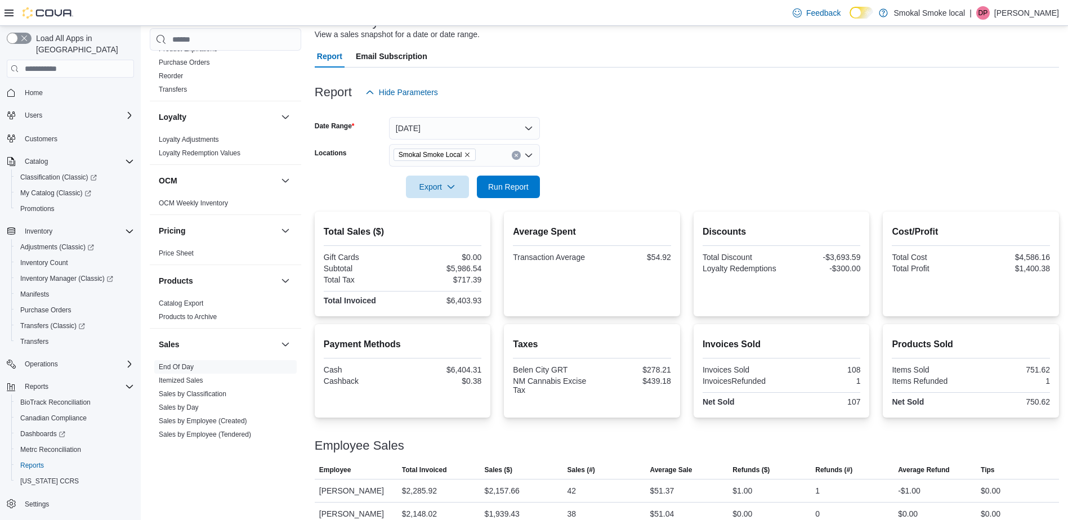
scroll to position [0, 0]
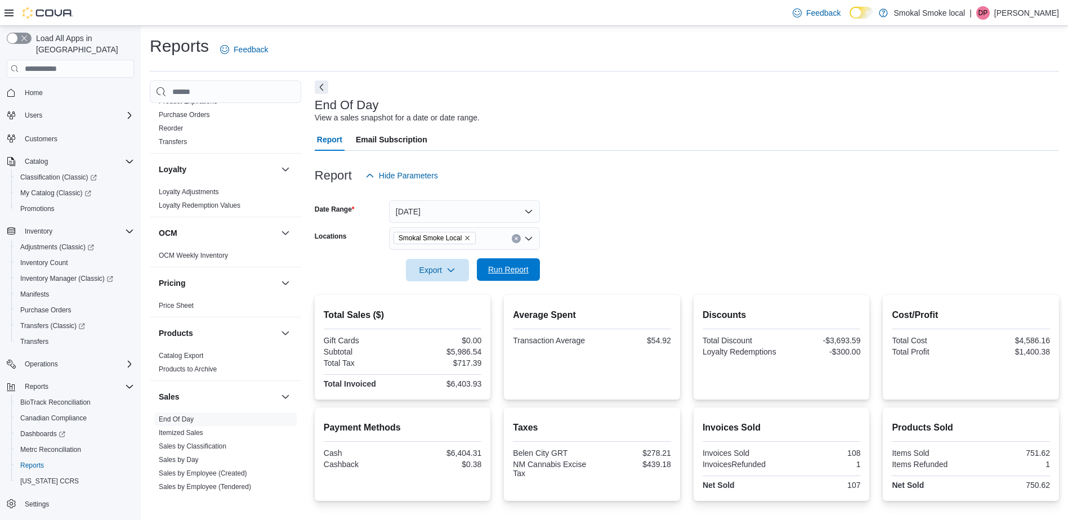
click at [508, 269] on span "Run Report" at bounding box center [508, 269] width 41 height 11
click at [517, 237] on icon "Clear input" at bounding box center [516, 238] width 5 height 5
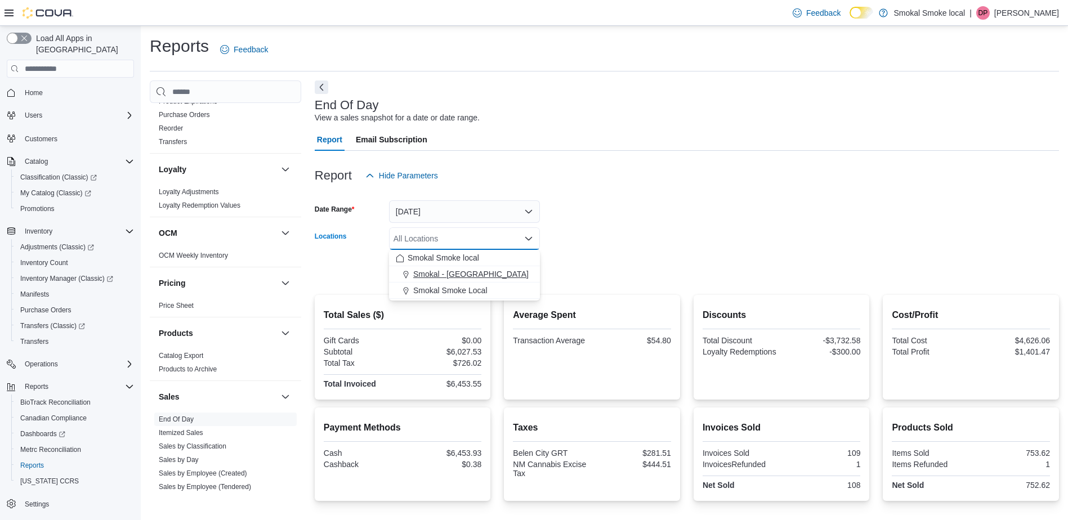
click at [471, 270] on span "Smokal - [GEOGRAPHIC_DATA]" at bounding box center [470, 274] width 115 height 11
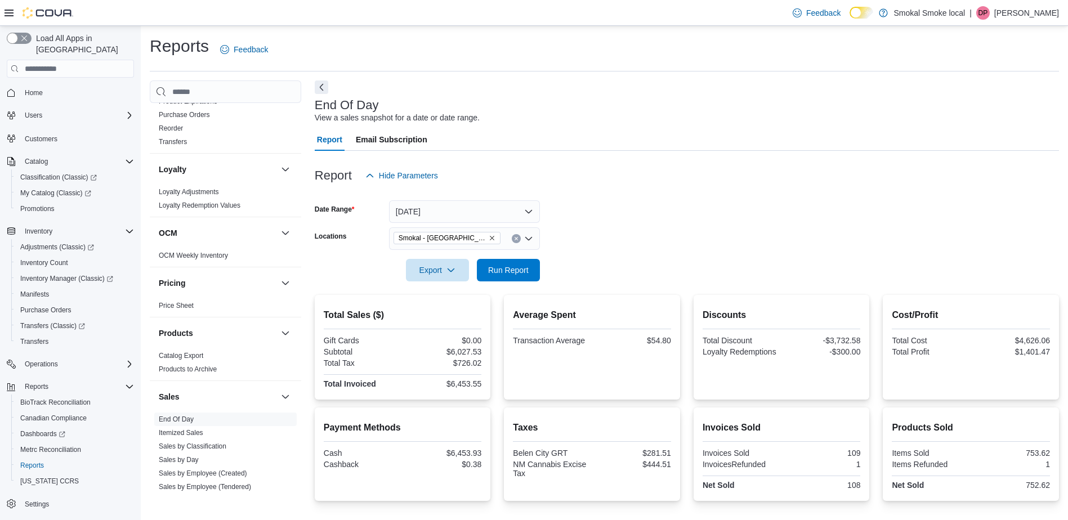
click at [591, 245] on form "Date Range Today Locations Smokal - Socorro Export Run Report" at bounding box center [687, 234] width 744 height 95
click at [544, 260] on form "Date Range Today Locations Smokal - Socorro Export Run Report" at bounding box center [687, 234] width 744 height 95
click at [527, 260] on span "Run Report" at bounding box center [509, 269] width 50 height 23
click at [513, 240] on button "Clear input" at bounding box center [516, 238] width 9 height 9
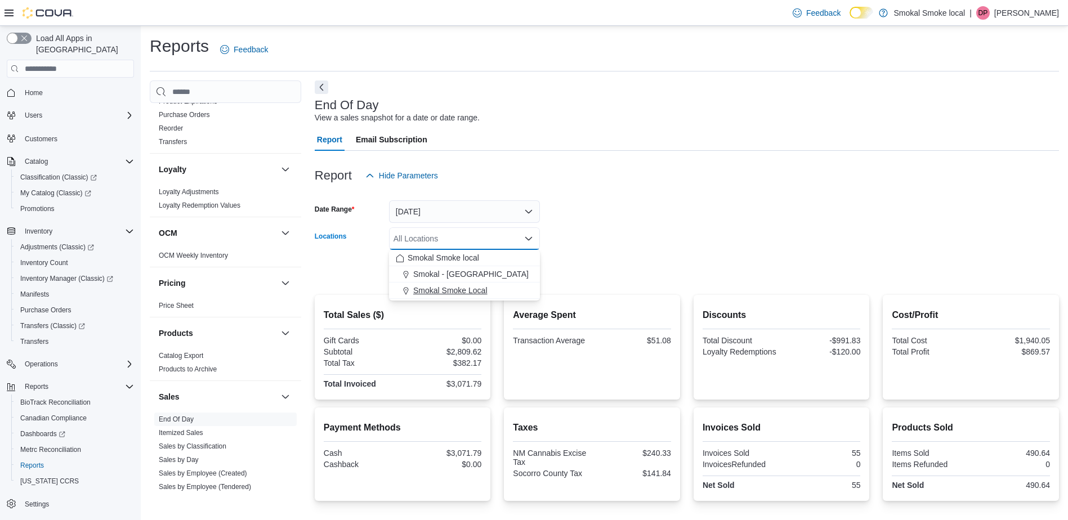
click at [472, 292] on span "Smokal Smoke Local" at bounding box center [450, 290] width 74 height 11
click at [606, 244] on form "Date Range Today Locations Smokal Smoke Local Combo box. Selected. Smokal Smoke…" at bounding box center [687, 234] width 744 height 95
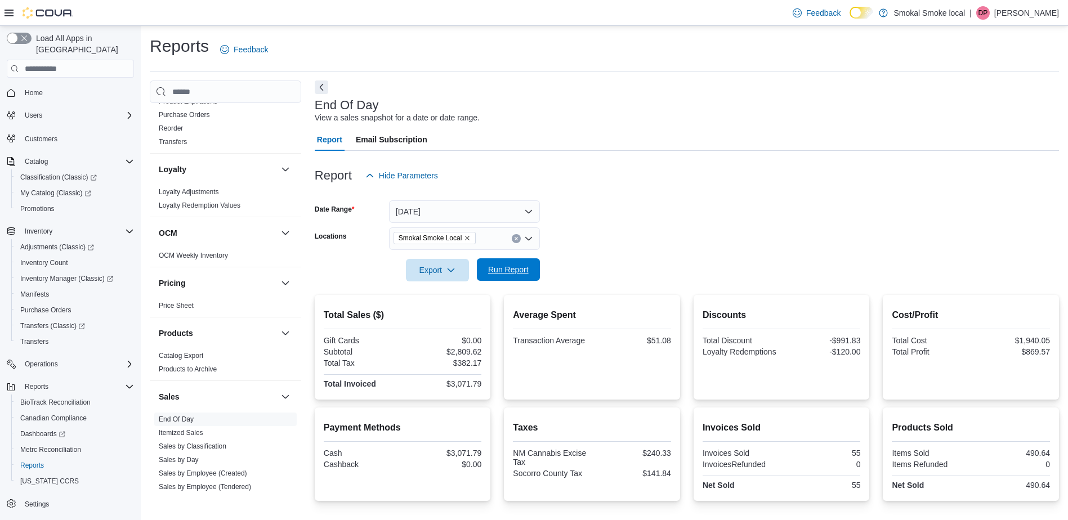
click at [531, 265] on span "Run Report" at bounding box center [509, 269] width 50 height 23
click at [506, 264] on span "Run Report" at bounding box center [509, 269] width 50 height 23
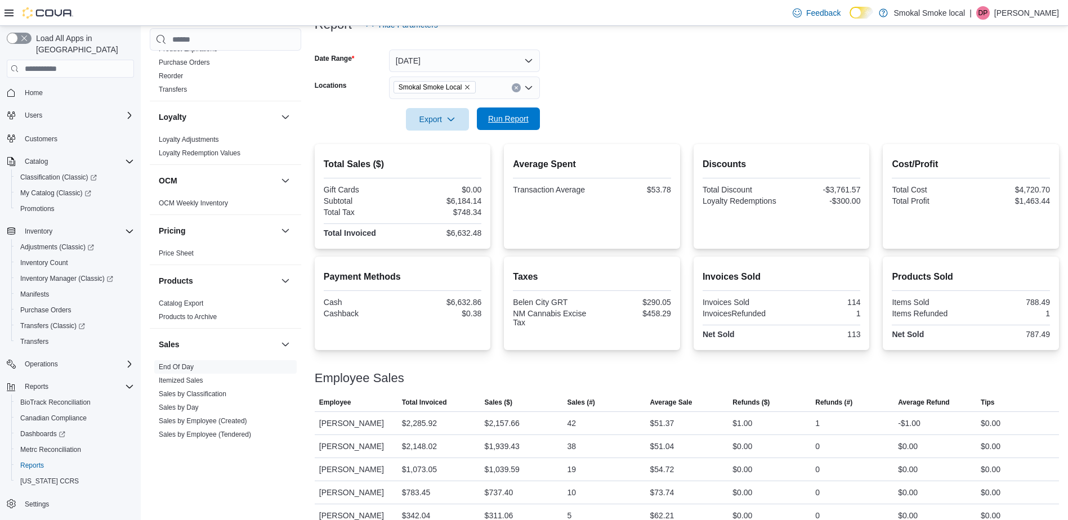
scroll to position [167, 0]
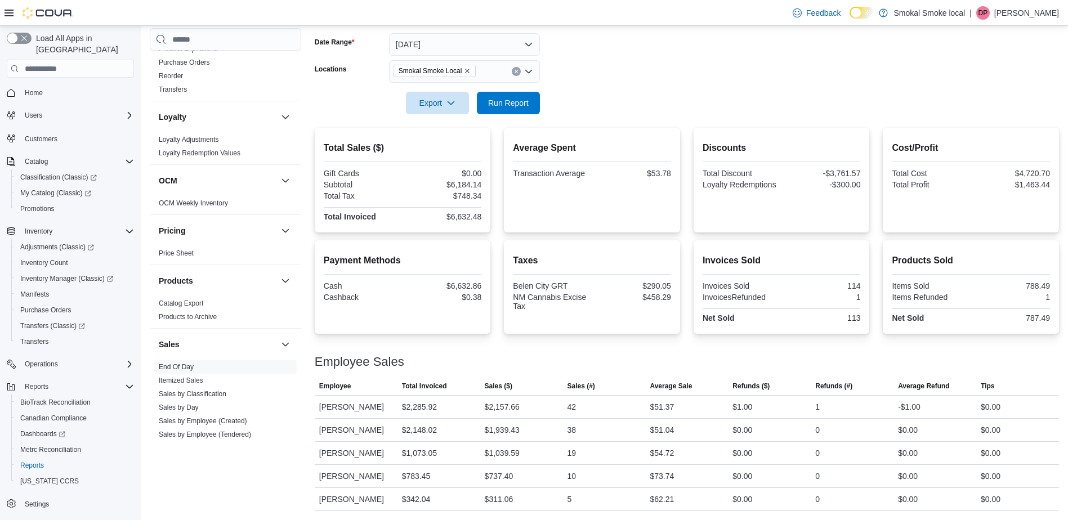
click at [517, 345] on div at bounding box center [687, 349] width 744 height 14
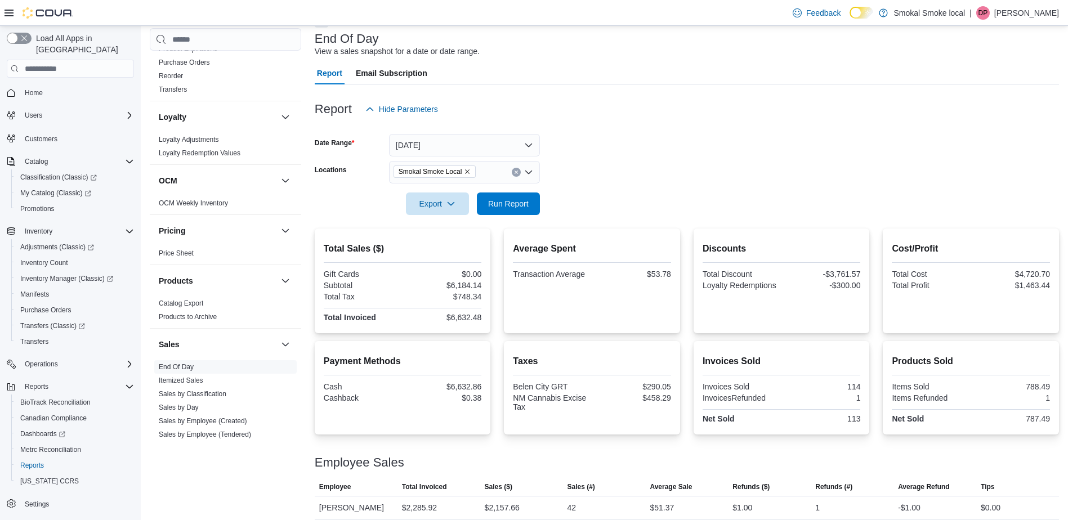
scroll to position [66, 0]
click at [499, 199] on span "Run Report" at bounding box center [509, 204] width 50 height 23
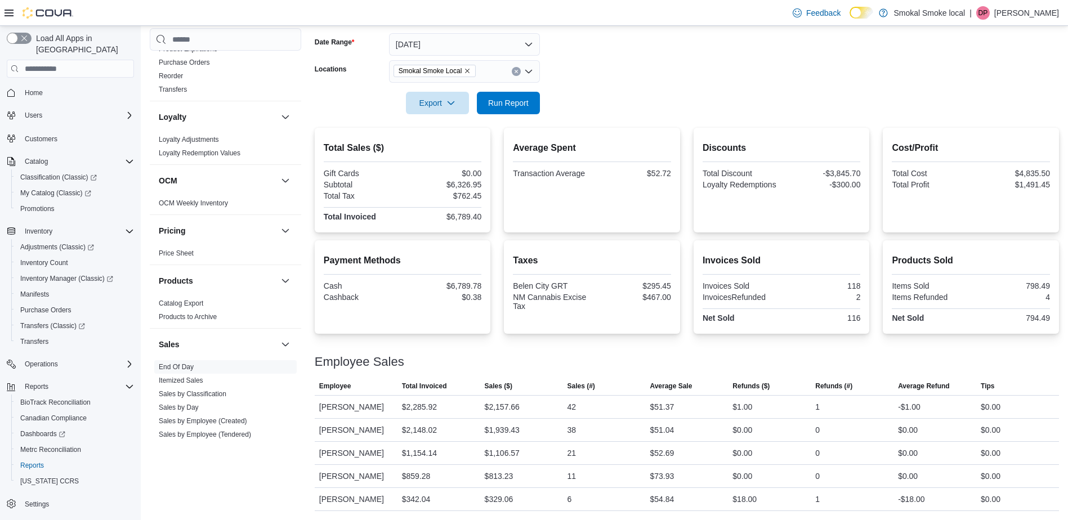
scroll to position [0, 0]
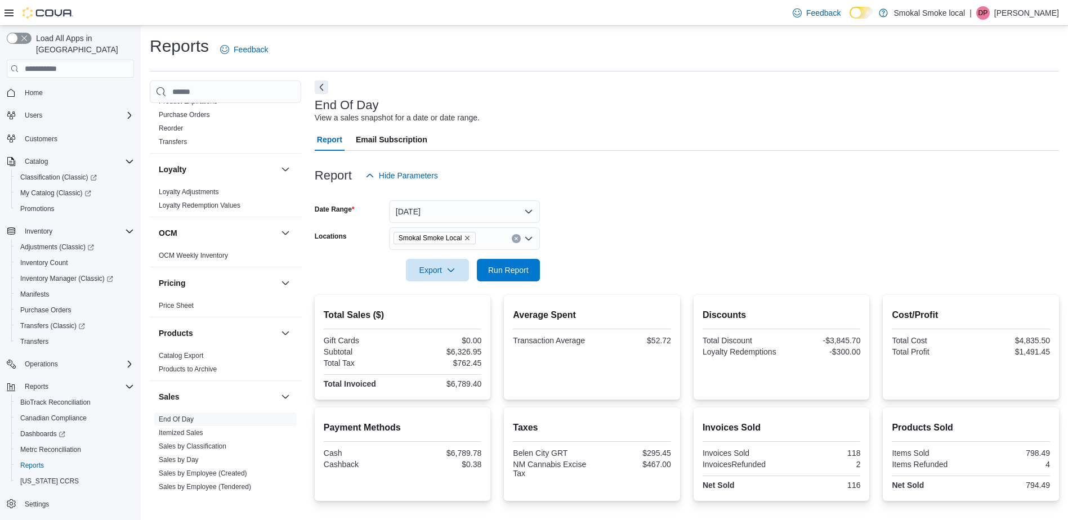
click at [56, 87] on span "Home" at bounding box center [77, 93] width 114 height 14
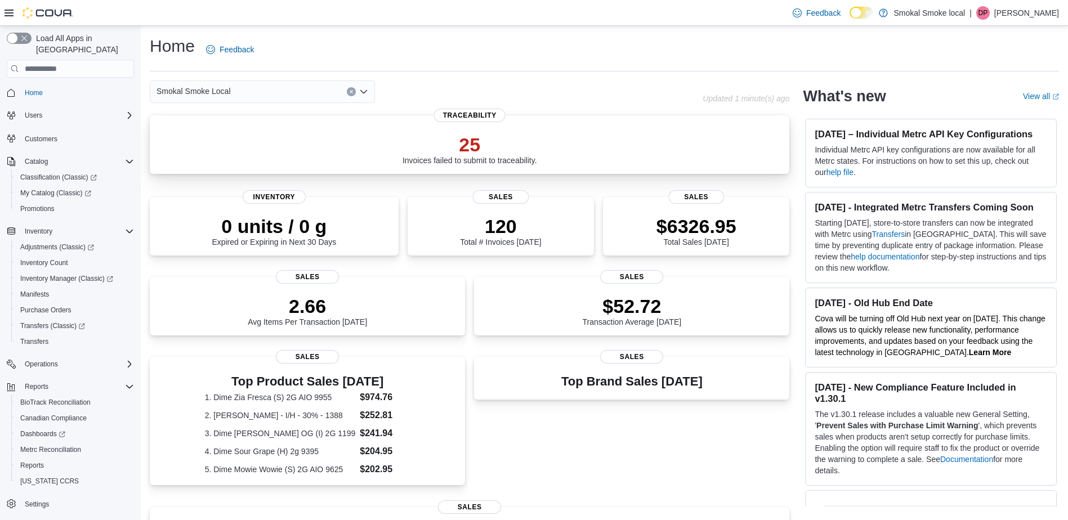
click at [468, 152] on p "25" at bounding box center [470, 144] width 135 height 23
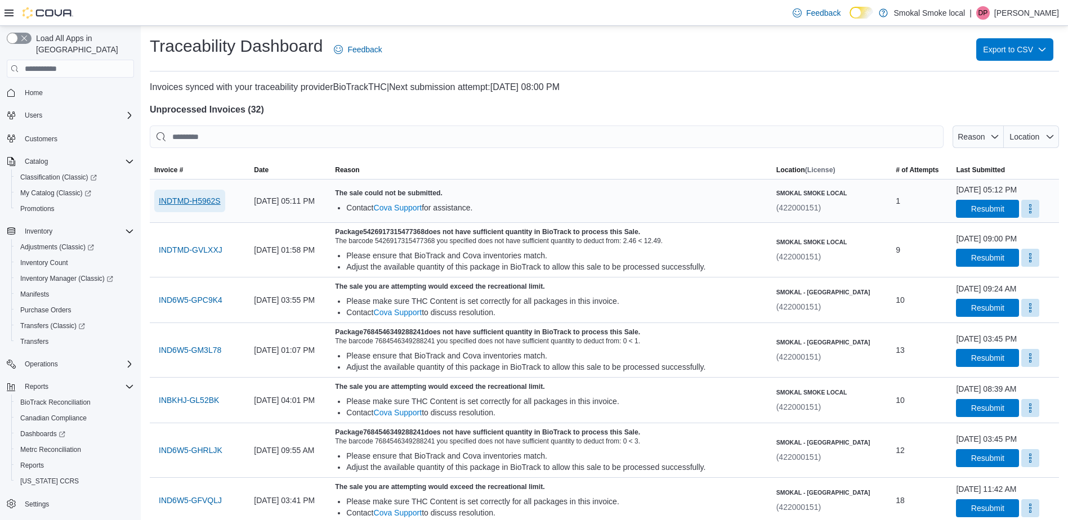
click at [183, 195] on span "INDTMD-H5962S" at bounding box center [190, 200] width 62 height 11
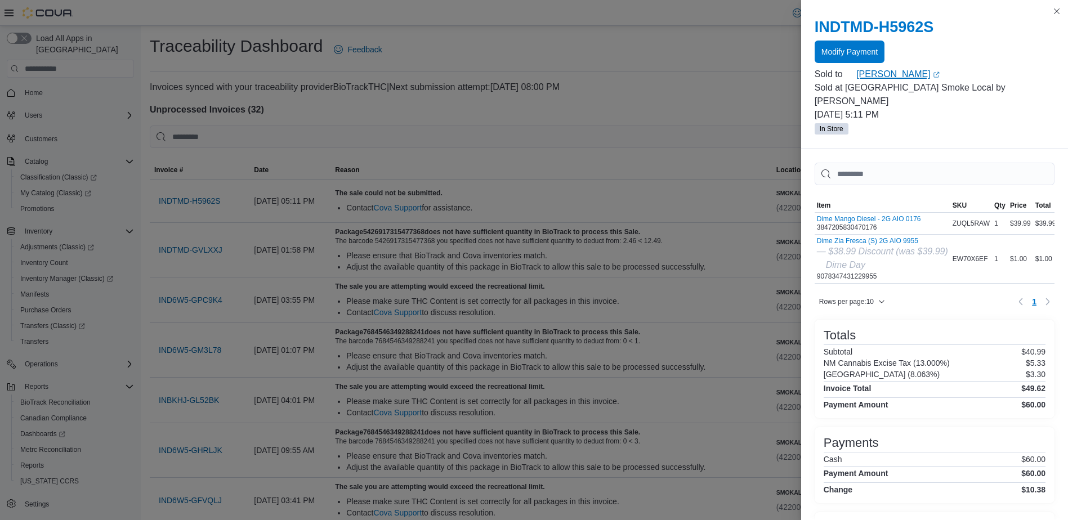
click at [897, 77] on link "Josie Navarrette (opens in a new tab or window)" at bounding box center [955, 75] width 198 height 14
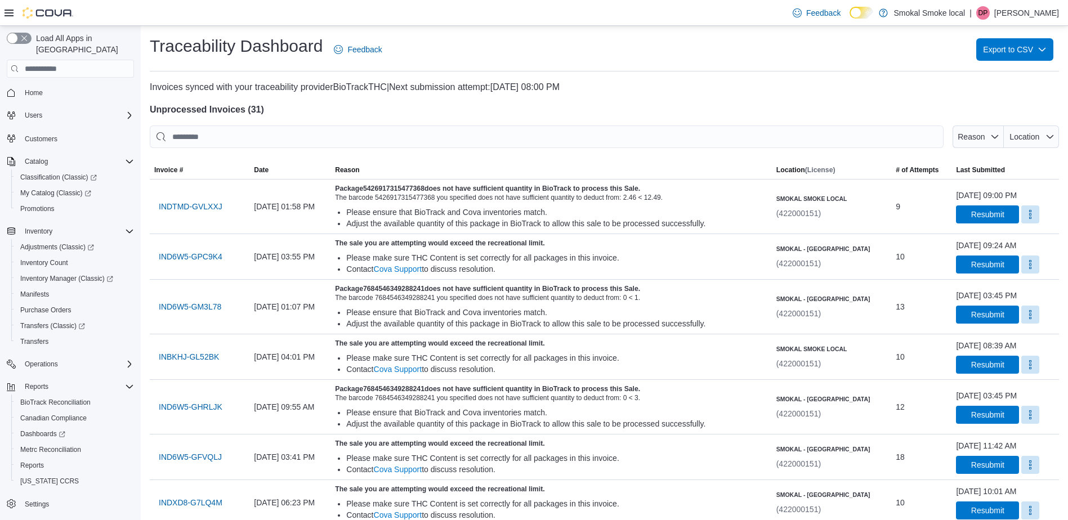
click at [52, 68] on div "Load All Apps in New Hub Home Users Customers Catalog Classification (Classic) …" at bounding box center [70, 287] width 136 height 518
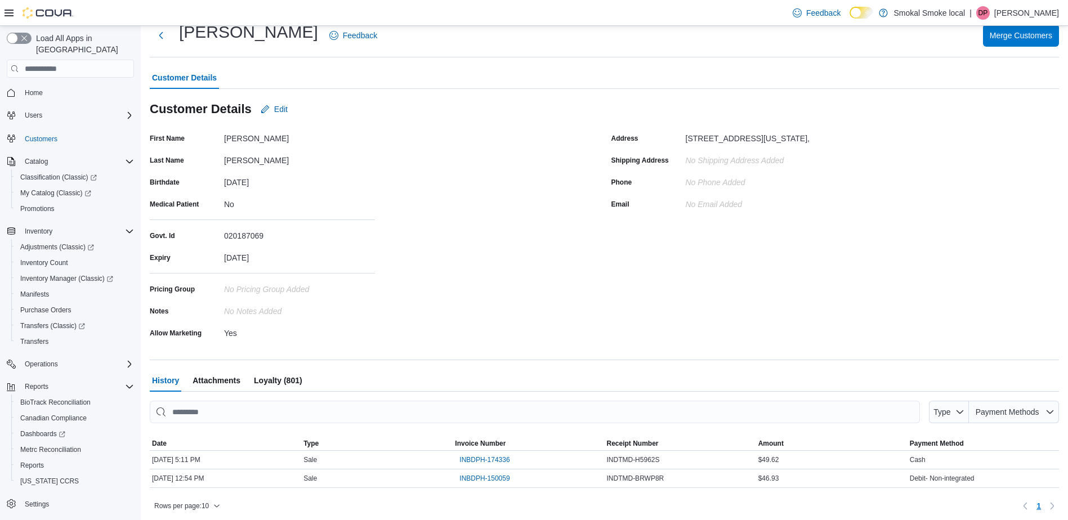
scroll to position [38, 0]
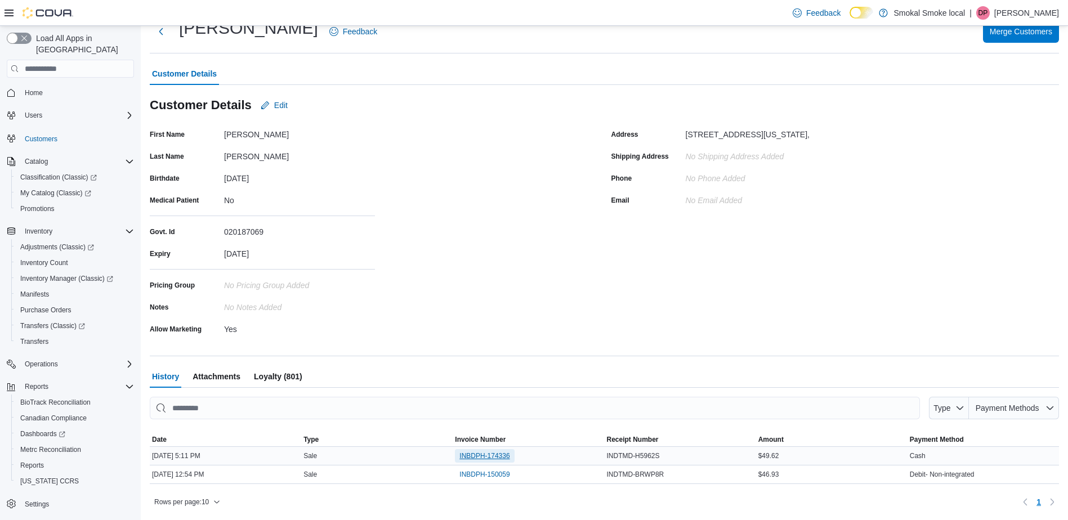
click at [502, 451] on span "INBDPH-174336" at bounding box center [484, 456] width 50 height 14
click at [42, 88] on span "Home" at bounding box center [34, 92] width 18 height 9
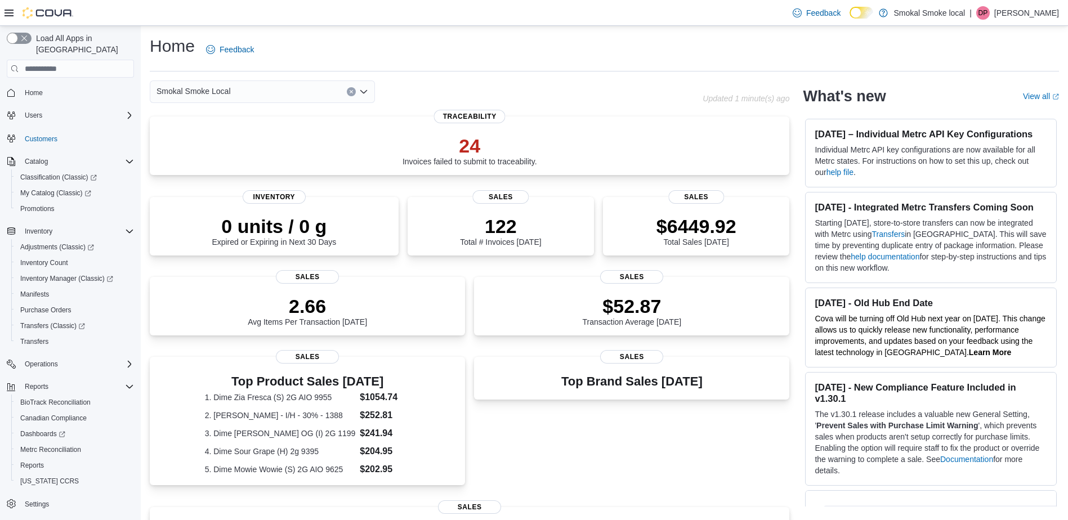
click at [351, 86] on div "Smokal Smoke Local" at bounding box center [262, 92] width 225 height 23
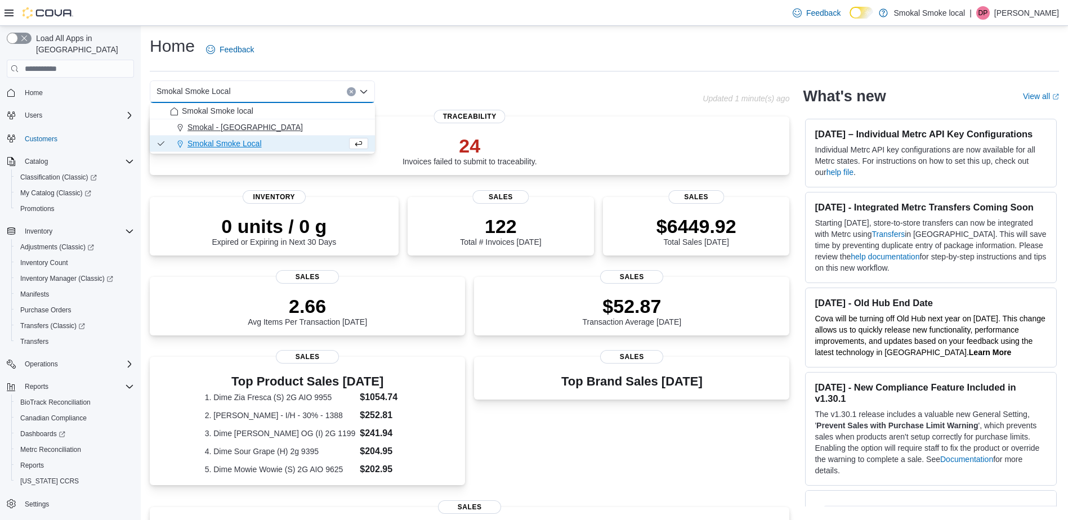
click at [257, 125] on div "Smokal - [GEOGRAPHIC_DATA]" at bounding box center [269, 127] width 198 height 11
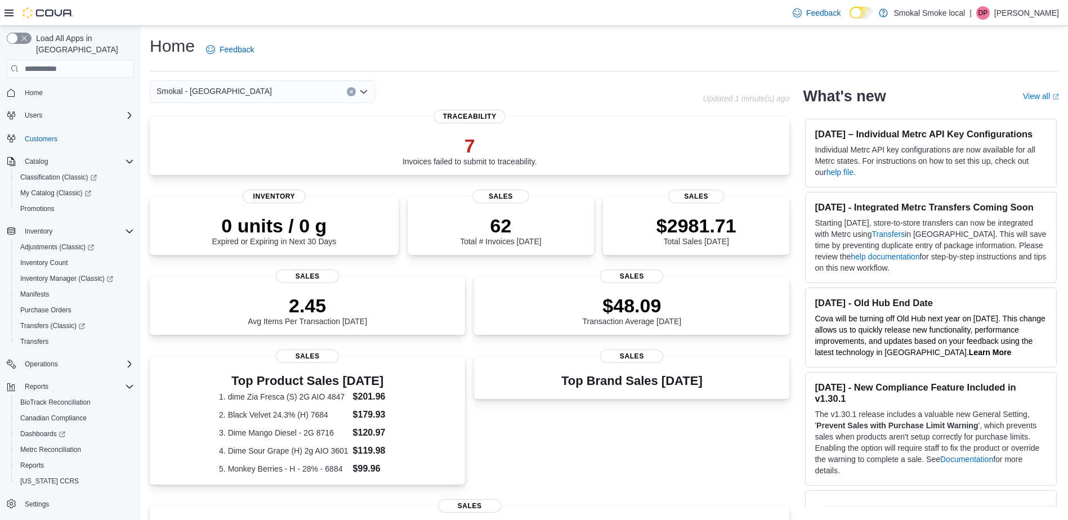
click at [255, 89] on div "Smokal - Socorro Combo box. Selected. Smokal - Socorro. Press Backspace to dele…" at bounding box center [262, 92] width 225 height 23
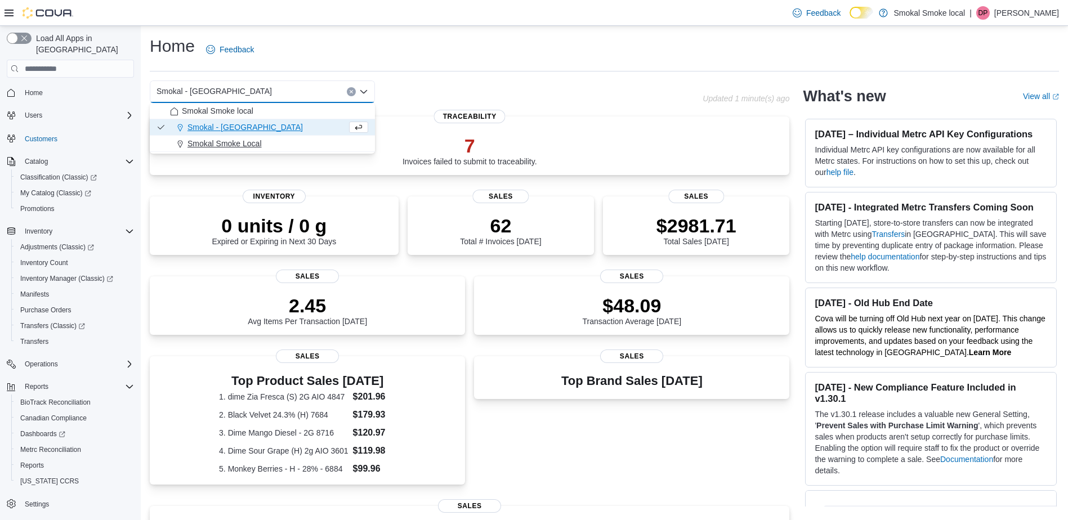
click at [243, 140] on span "Smokal Smoke Local" at bounding box center [224, 143] width 74 height 11
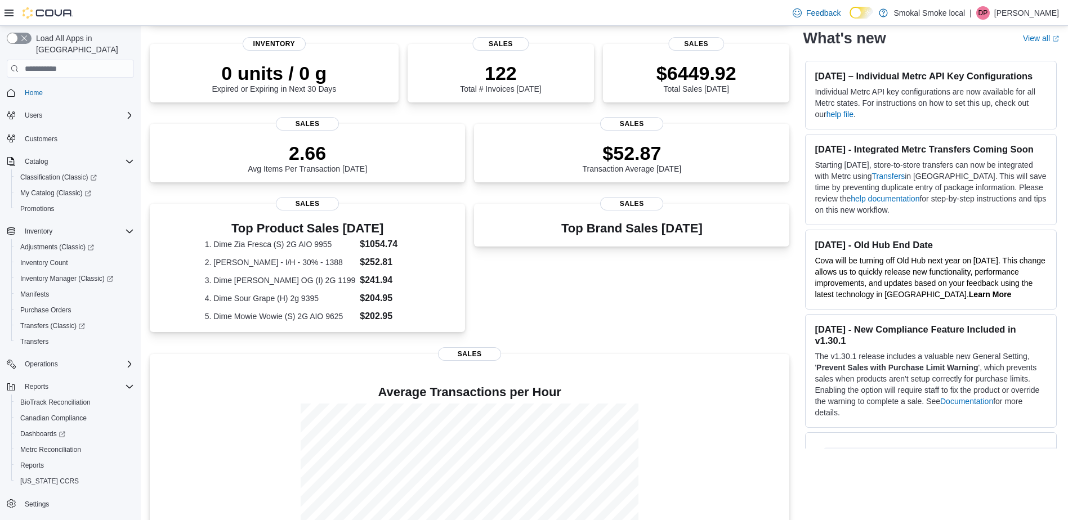
scroll to position [154, 0]
click at [29, 461] on span "Reports" at bounding box center [32, 465] width 24 height 9
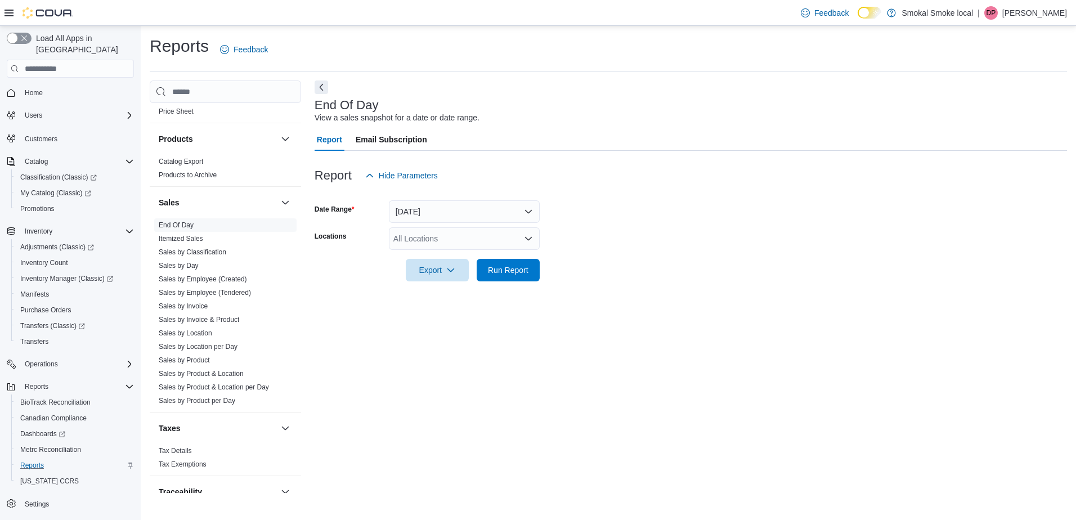
scroll to position [651, 0]
click at [185, 240] on link "Itemized Sales" at bounding box center [181, 239] width 44 height 8
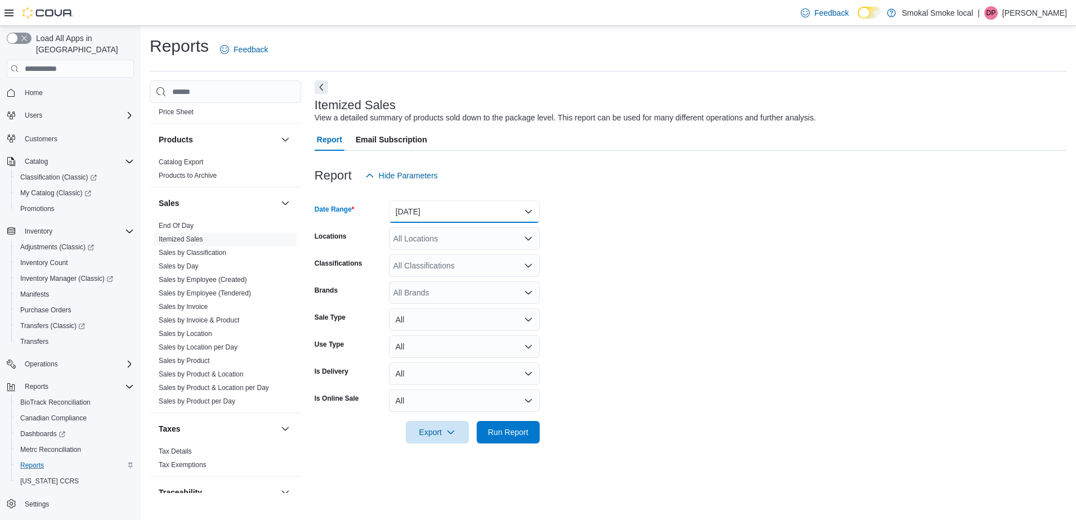
click at [439, 215] on button "Yesterday" at bounding box center [464, 211] width 151 height 23
click at [431, 257] on span "Today" at bounding box center [471, 257] width 128 height 14
click at [442, 235] on div "All Locations" at bounding box center [464, 238] width 151 height 23
click at [602, 294] on form "Date Range Today Locations All Locations Classifications All Classifications Br…" at bounding box center [691, 315] width 753 height 257
click at [517, 275] on div "All Classifications" at bounding box center [464, 265] width 151 height 23
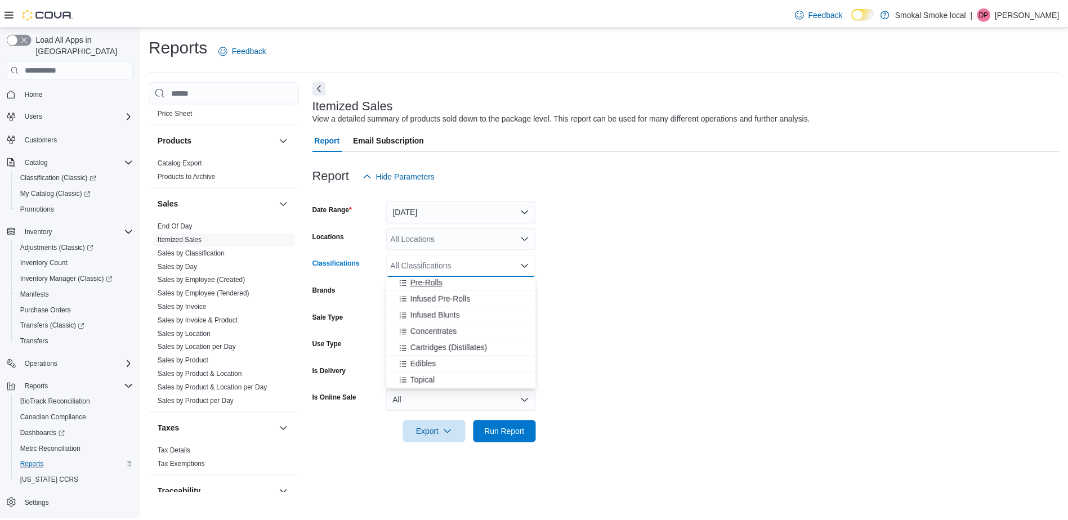
scroll to position [68, 0]
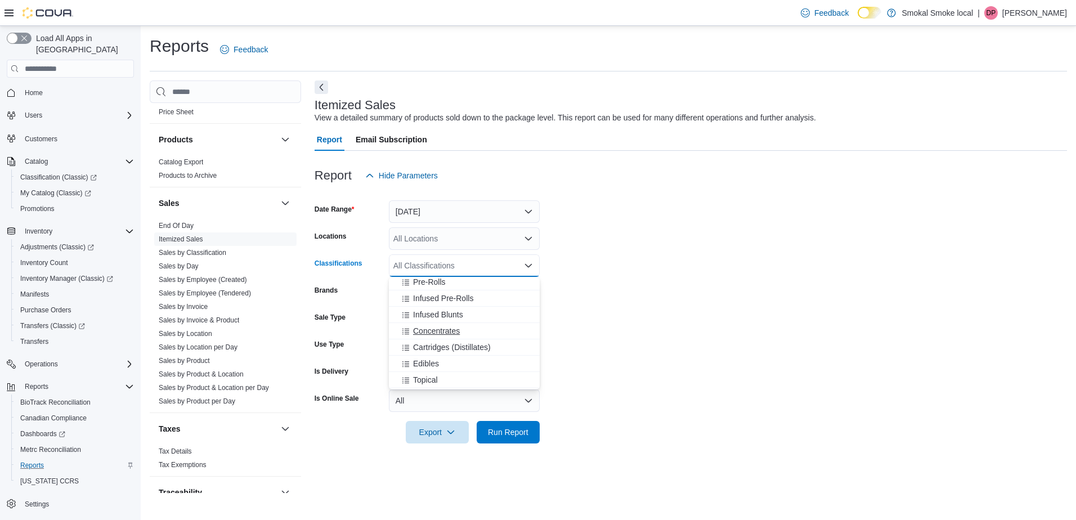
click at [432, 333] on span "Concentrates" at bounding box center [436, 330] width 47 height 11
click at [447, 325] on span "Cartridges (Distillates)" at bounding box center [452, 330] width 78 height 11
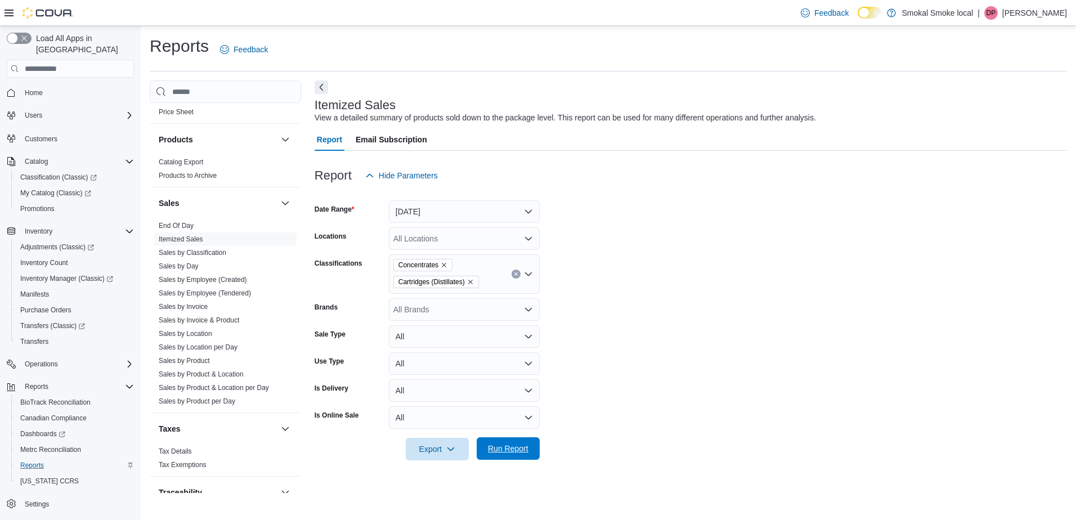
click at [521, 444] on span "Run Report" at bounding box center [509, 448] width 50 height 23
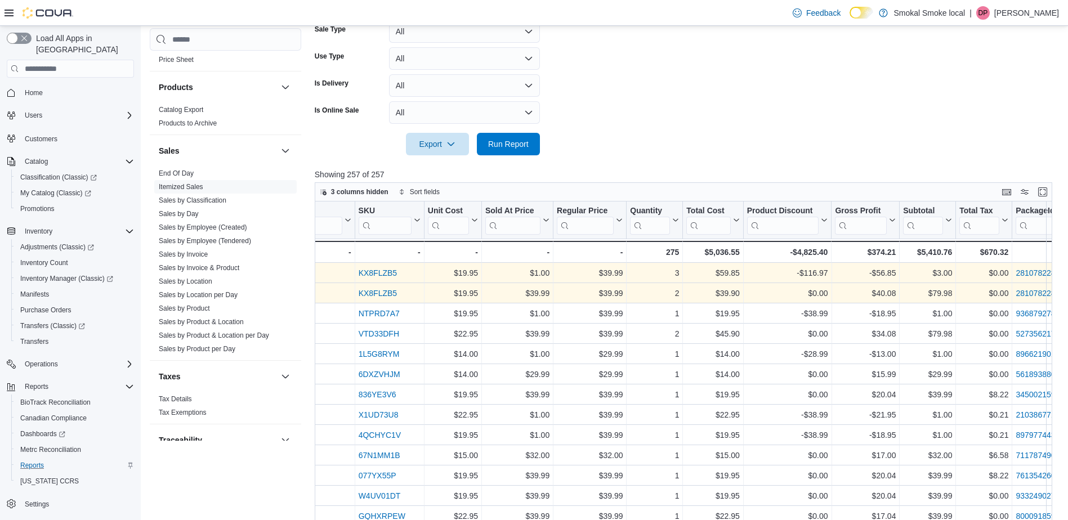
scroll to position [0, 1727]
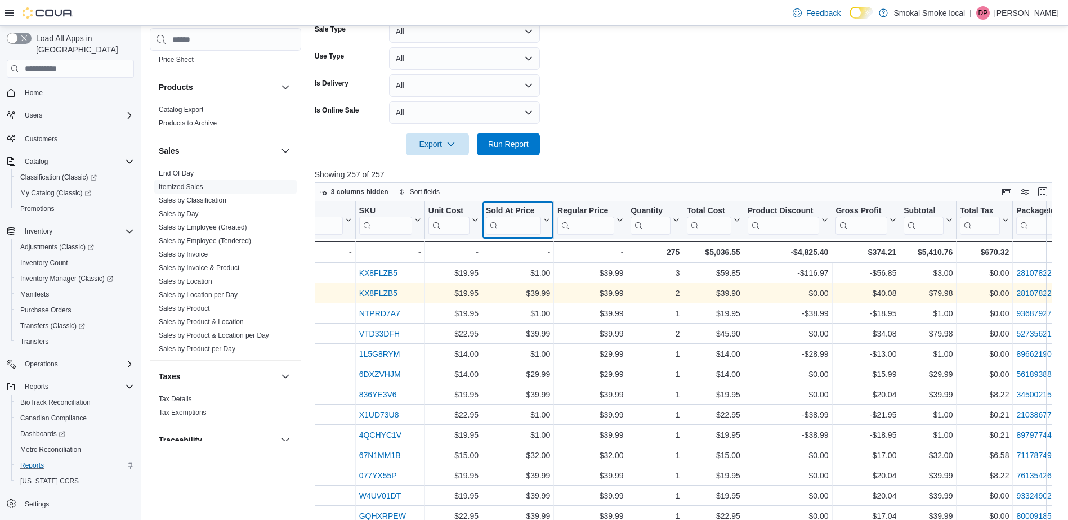
click at [544, 219] on icon at bounding box center [546, 220] width 5 height 3
click at [530, 260] on span "Sort Low-High" at bounding box center [525, 263] width 43 height 9
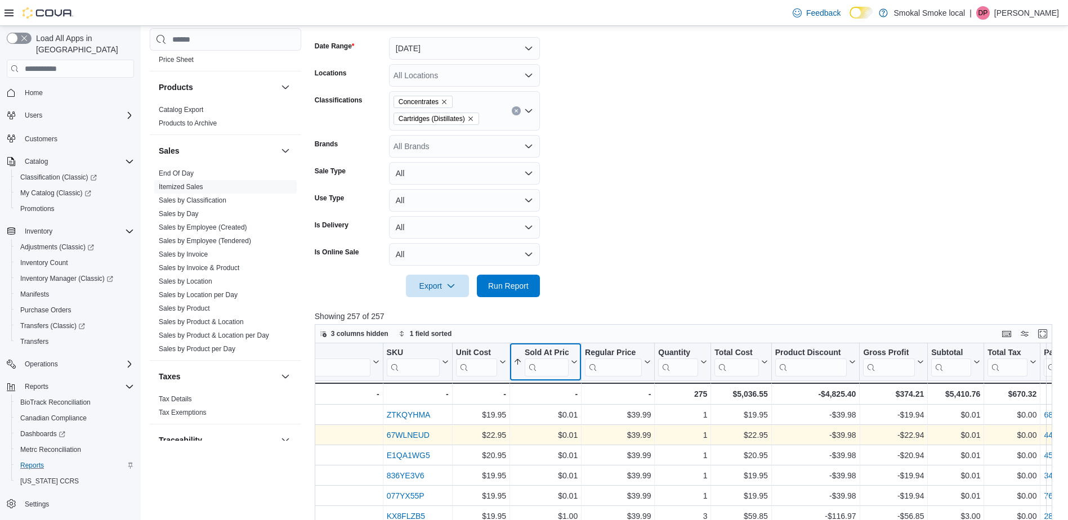
scroll to position [161, 0]
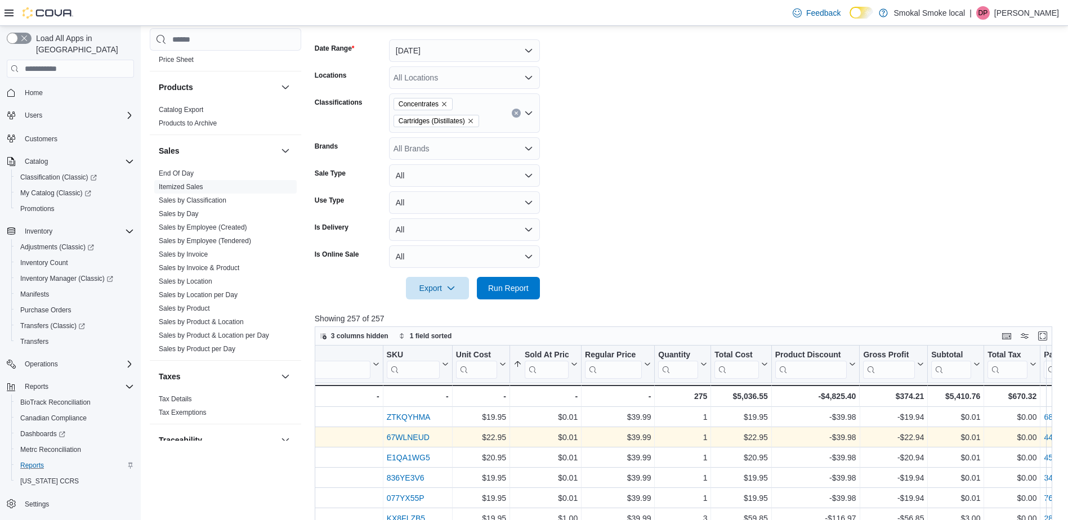
click at [517, 114] on icon "Clear input" at bounding box center [516, 113] width 3 height 3
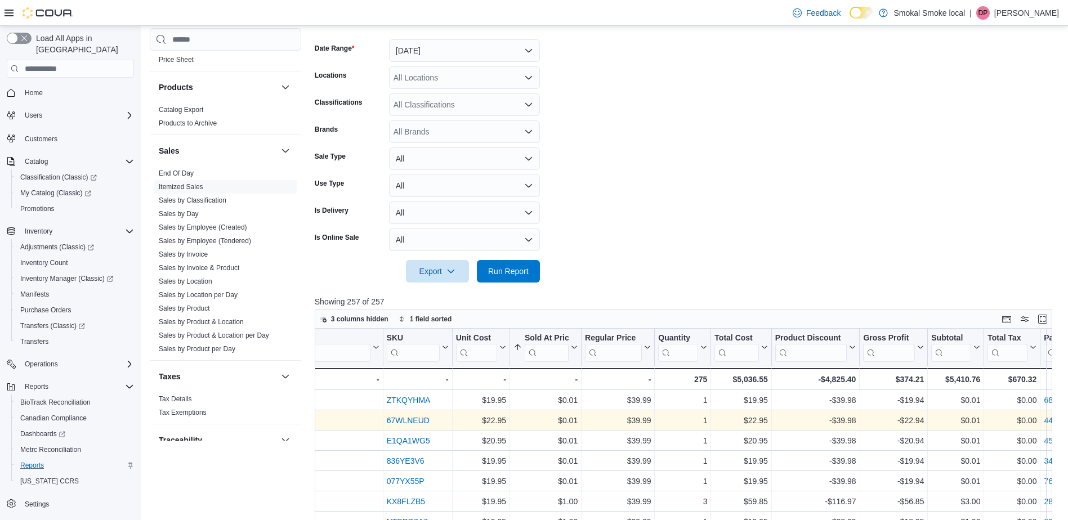
click at [587, 124] on form "Date Range Today Locations All Locations Classifications All Classifications Br…" at bounding box center [687, 154] width 745 height 257
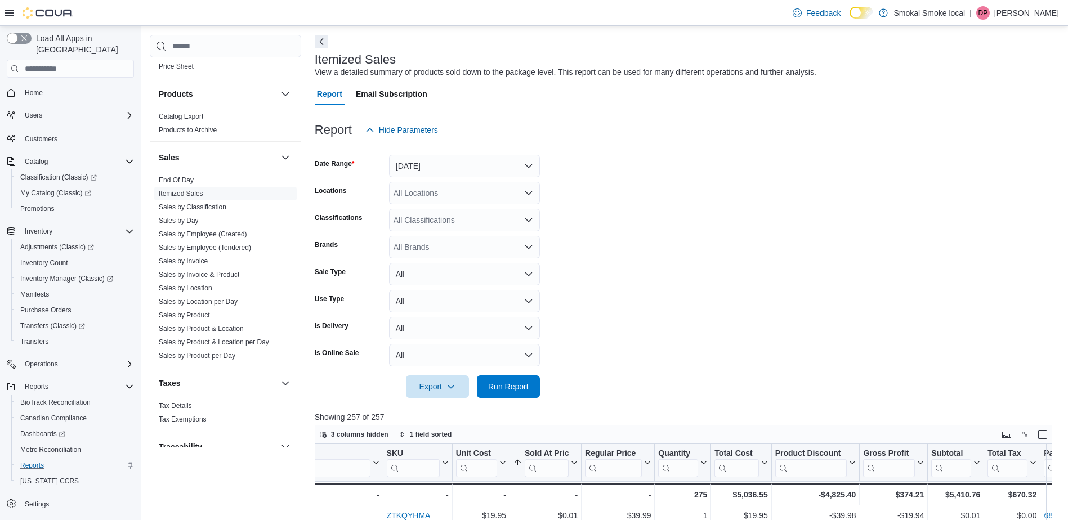
scroll to position [0, 0]
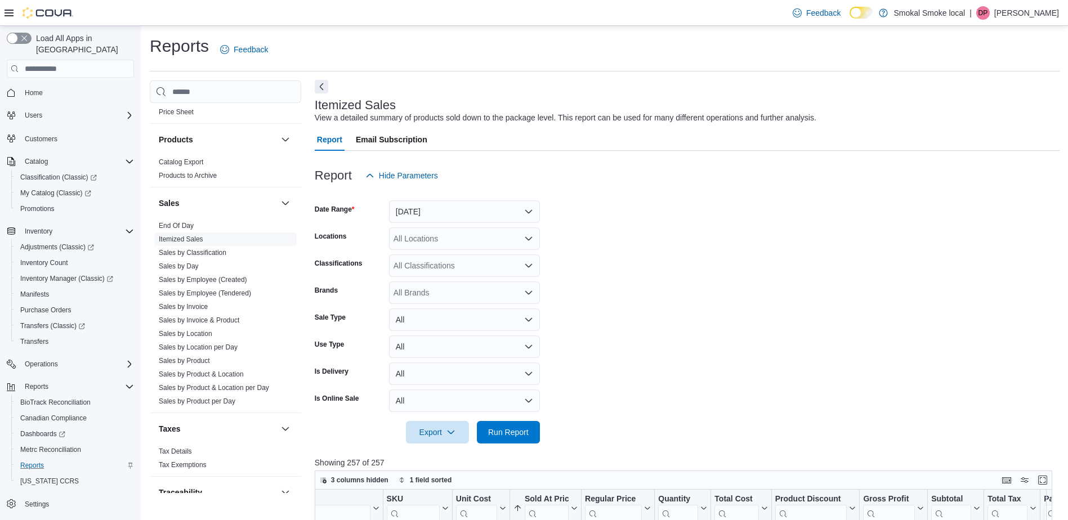
click at [323, 87] on button "Next" at bounding box center [322, 87] width 14 height 14
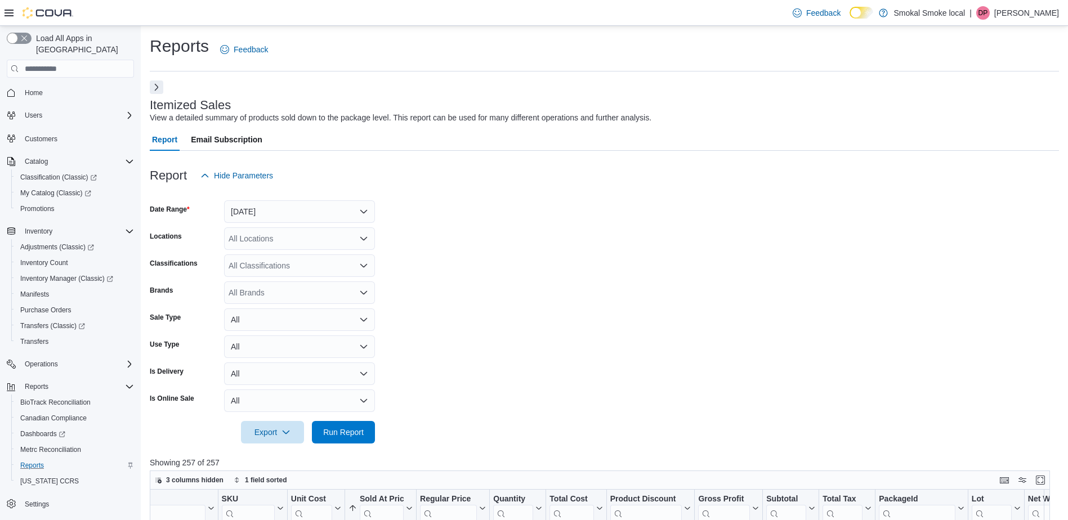
click at [62, 86] on span "Home" at bounding box center [77, 93] width 114 height 14
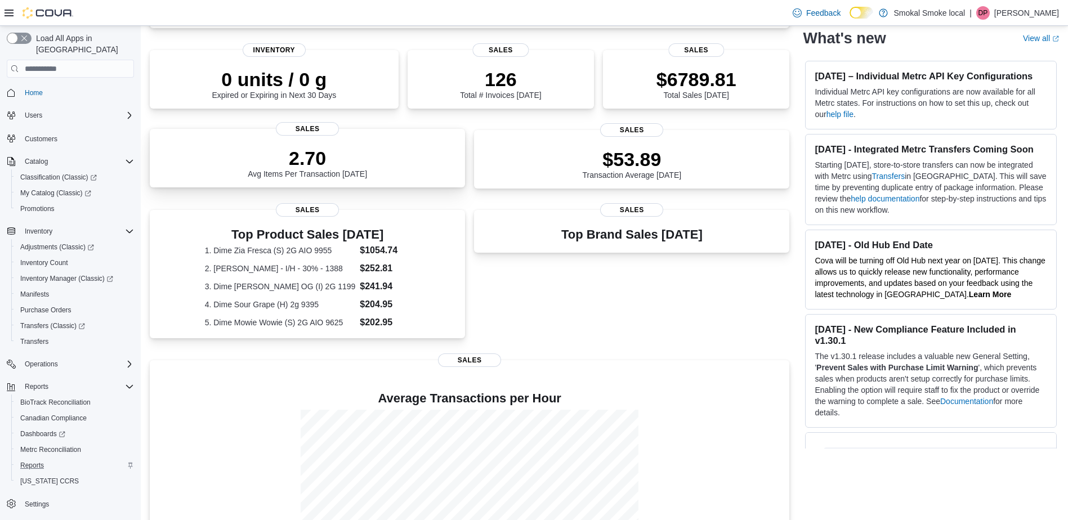
scroll to position [171, 0]
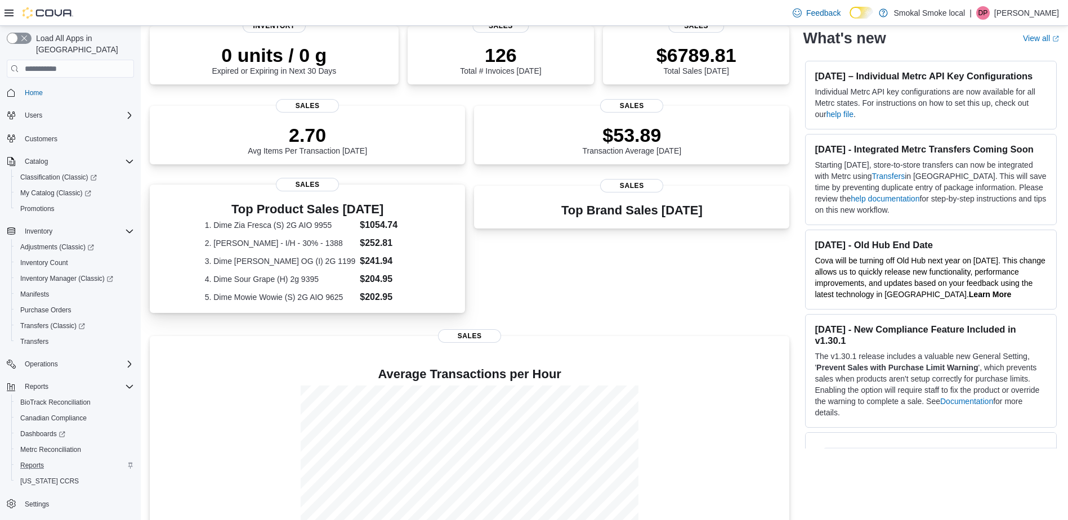
click at [430, 284] on div "Top Product Sales Today 1. Dime Zia Fresca (S) 2G AIO 9955 $1054.74 2. Dulce de…" at bounding box center [307, 251] width 297 height 106
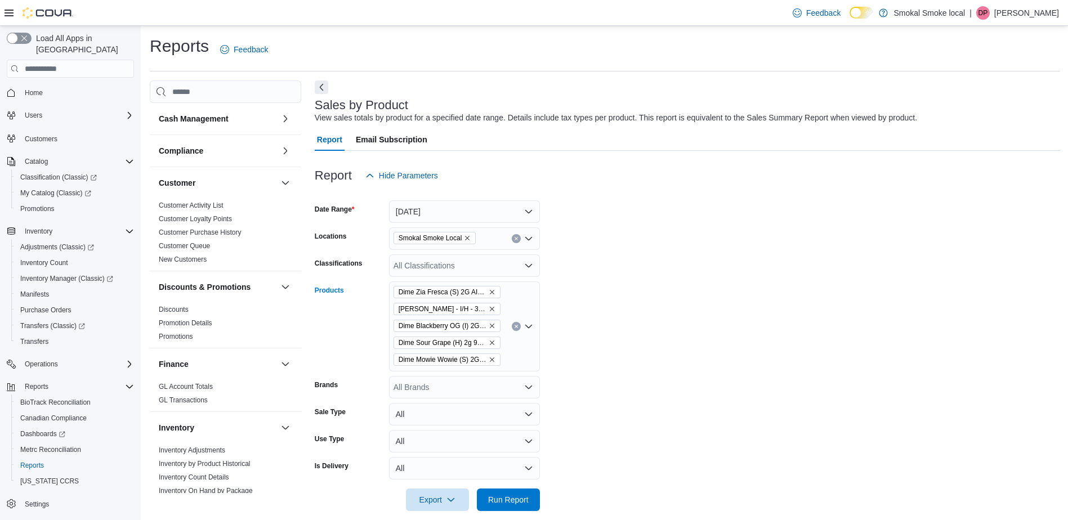
drag, startPoint x: 429, startPoint y: 282, endPoint x: 434, endPoint y: 289, distance: 8.1
click at [434, 289] on span "Dime Zia Fresca (S) 2G AIO 9955" at bounding box center [443, 292] width 88 height 11
drag, startPoint x: 431, startPoint y: 288, endPoint x: 445, endPoint y: 292, distance: 15.0
click at [445, 292] on span "Dime Zia Fresca (S) 2G AIO 9955" at bounding box center [443, 292] width 88 height 11
click at [443, 289] on span "Dime Zia Fresca (S) 2G AIO 9955" at bounding box center [443, 292] width 88 height 11
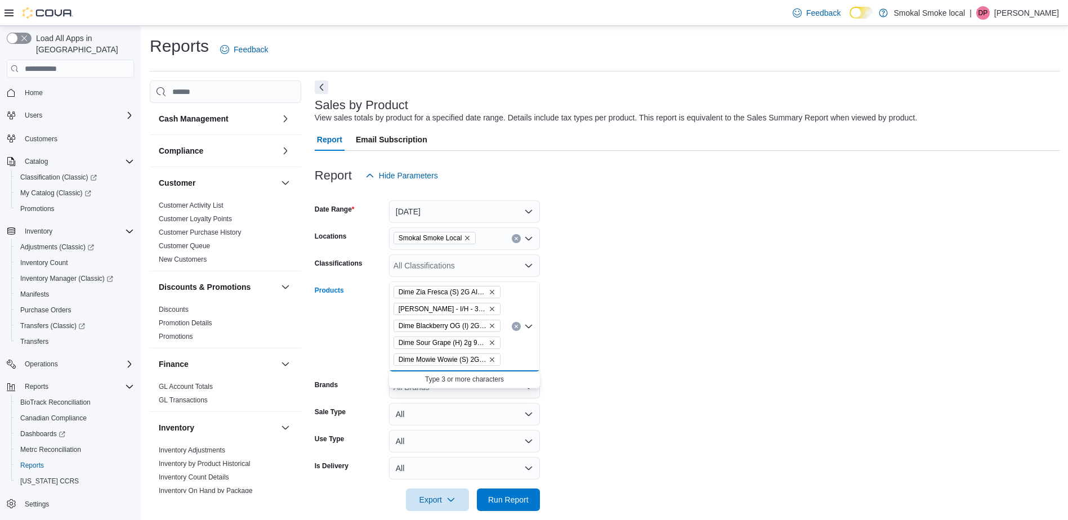
click at [514, 324] on icon "Clear input" at bounding box center [516, 326] width 5 height 5
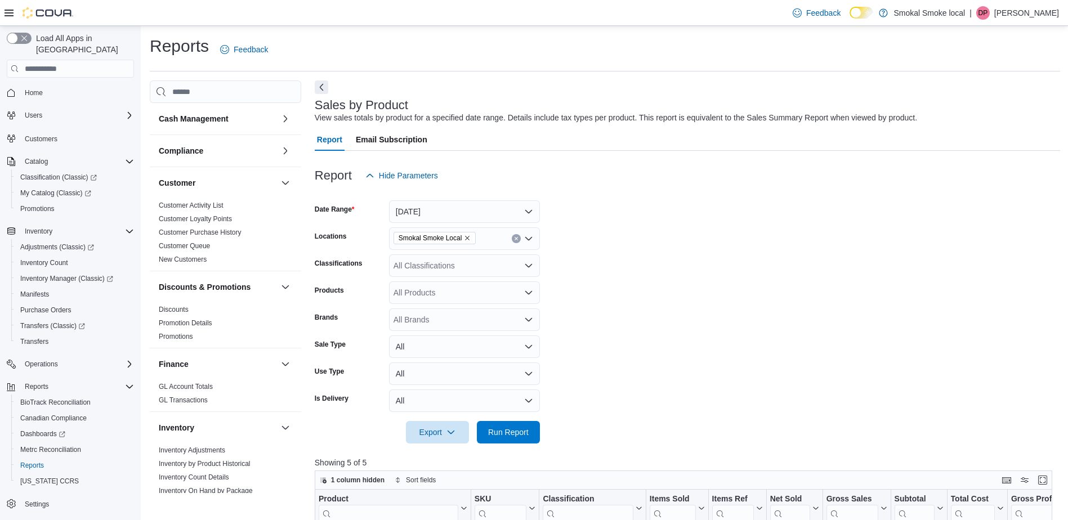
click at [649, 291] on form "Date Range Today Locations Smokal Smoke Local Classifications All Classificatio…" at bounding box center [687, 315] width 745 height 257
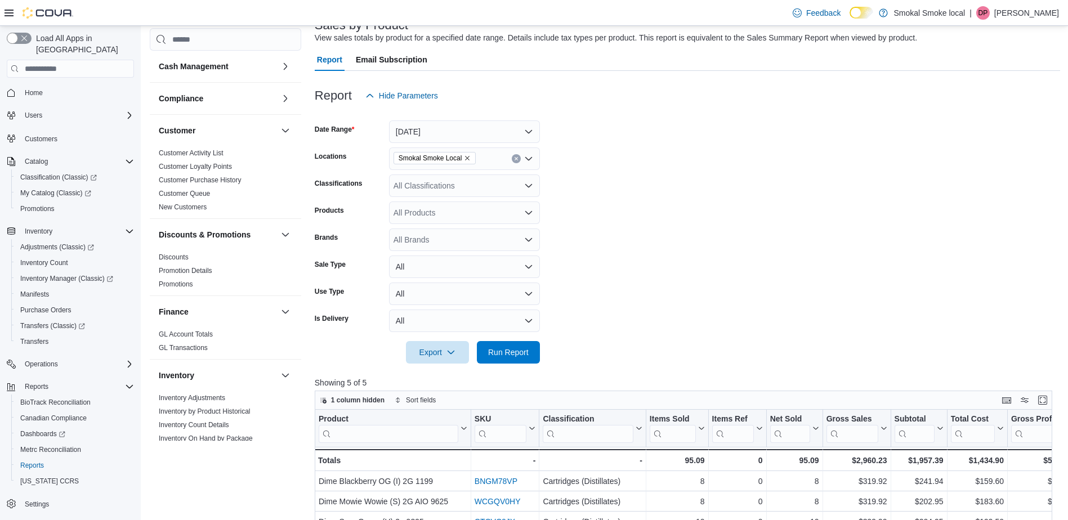
scroll to position [79, 0]
click at [504, 347] on span "Run Report" at bounding box center [509, 352] width 50 height 23
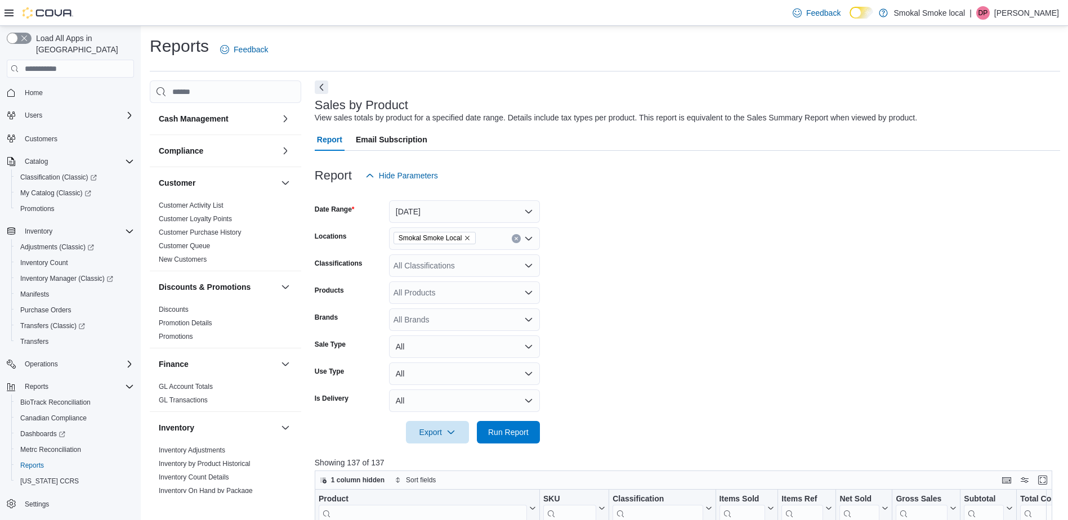
click at [48, 86] on span "Home" at bounding box center [77, 93] width 114 height 14
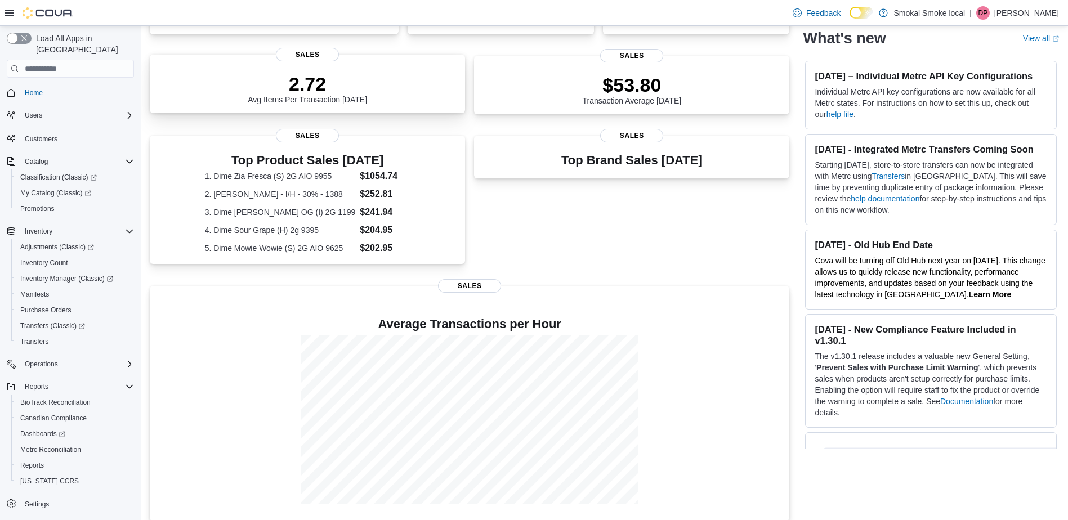
scroll to position [222, 0]
click at [606, 227] on div "Top Brand Sales [DATE] Sales" at bounding box center [631, 203] width 315 height 136
click at [65, 87] on span "Home" at bounding box center [77, 93] width 114 height 14
click at [39, 88] on span "Home" at bounding box center [34, 92] width 18 height 9
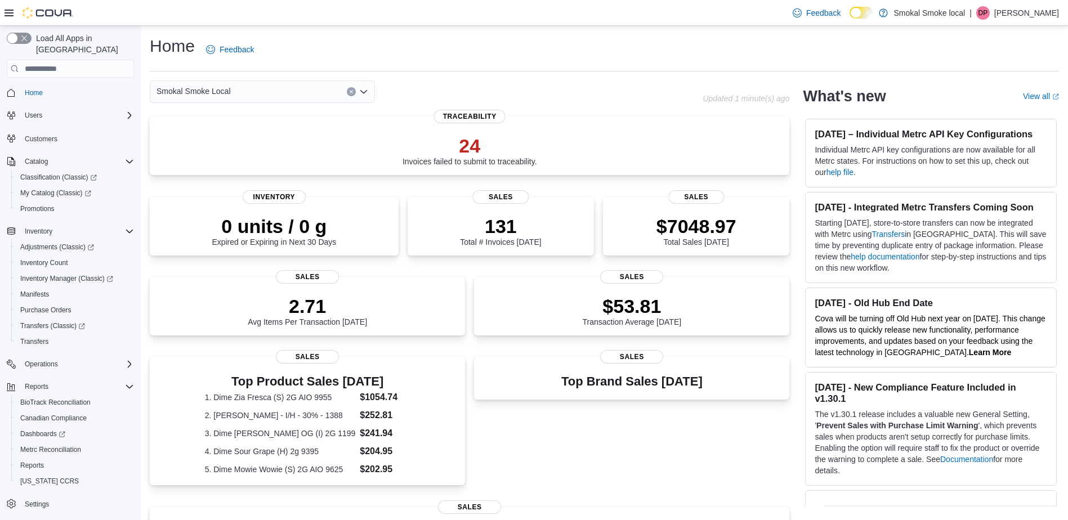
click at [254, 90] on div "Smokal Smoke Local" at bounding box center [262, 92] width 225 height 23
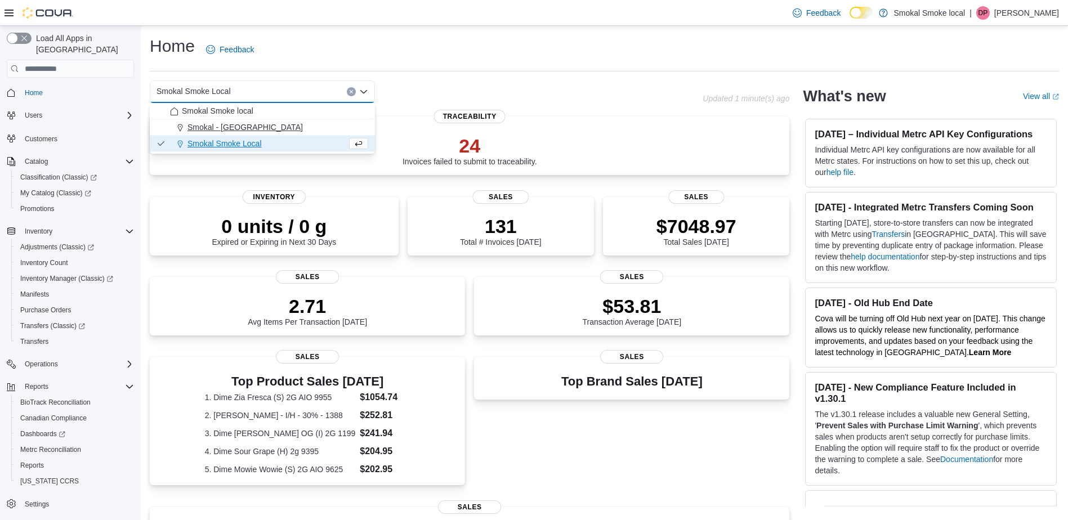
click at [258, 131] on div "Smokal - [GEOGRAPHIC_DATA]" at bounding box center [269, 127] width 198 height 11
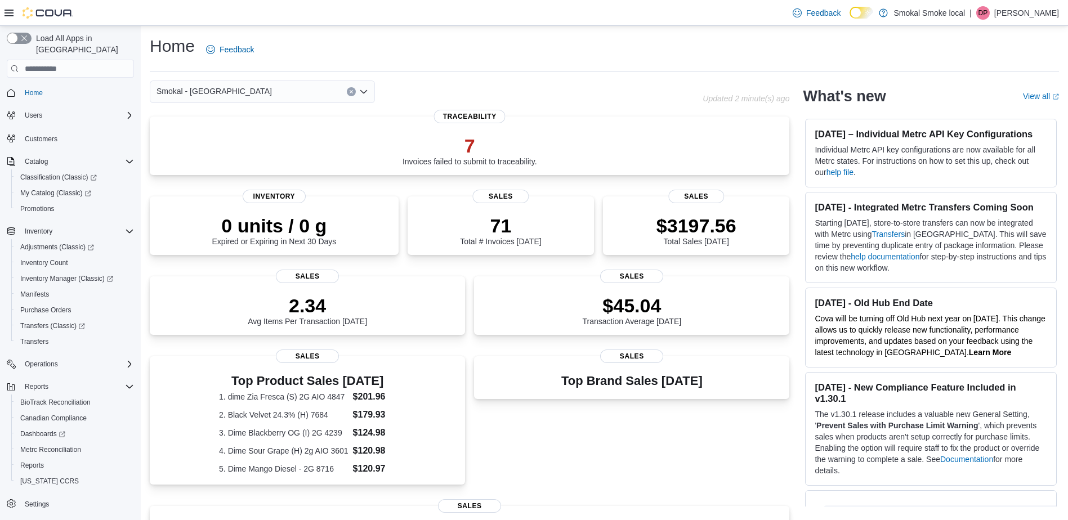
click at [438, 93] on div "Smokal - [PERSON_NAME] Combo box. Selected. [GEOGRAPHIC_DATA] - [GEOGRAPHIC_DAT…" at bounding box center [426, 92] width 553 height 23
click at [305, 91] on div "Smokal - [GEOGRAPHIC_DATA]" at bounding box center [262, 92] width 225 height 23
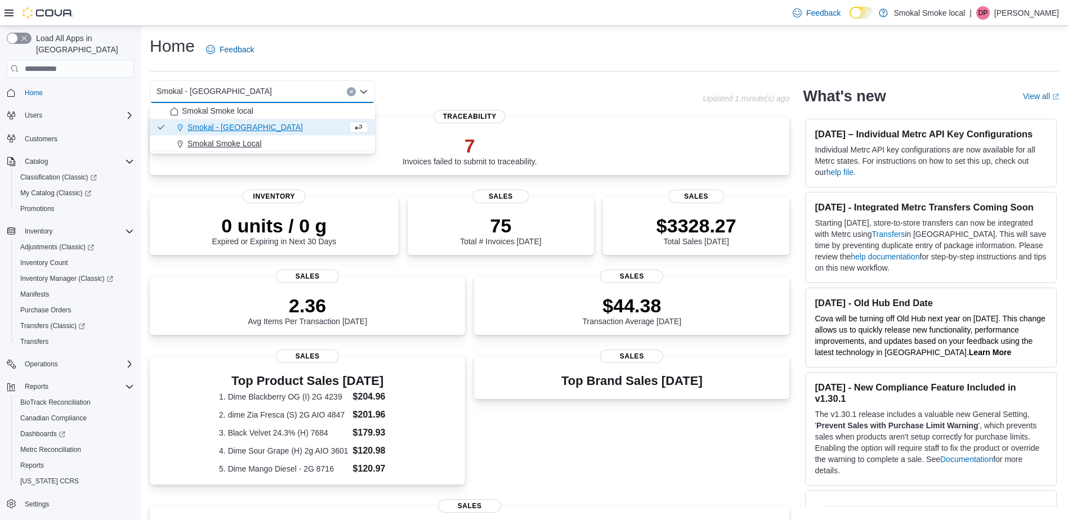
click at [227, 143] on span "Smokal Smoke Local" at bounding box center [224, 143] width 74 height 11
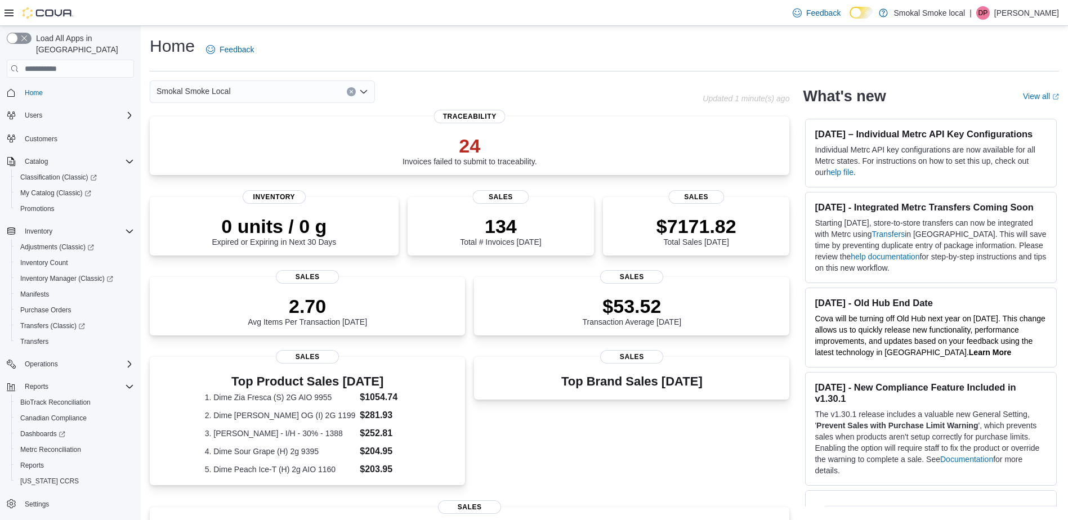
click at [256, 89] on div "Smokal Smoke Local Combo box. Selected. Smokal Smoke Local. Press Backspace to …" at bounding box center [262, 92] width 225 height 23
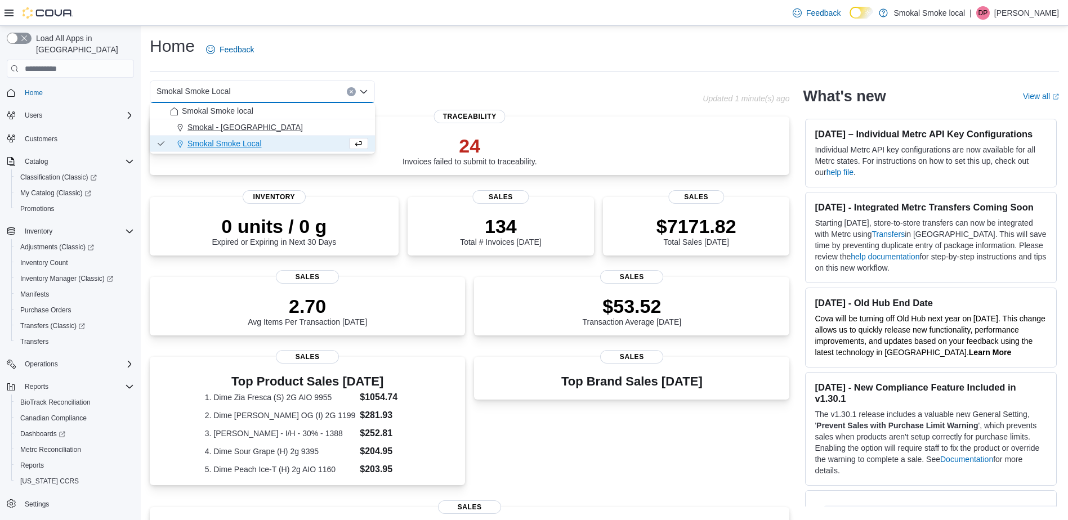
click at [245, 125] on span "Smokal - [GEOGRAPHIC_DATA]" at bounding box center [244, 127] width 115 height 11
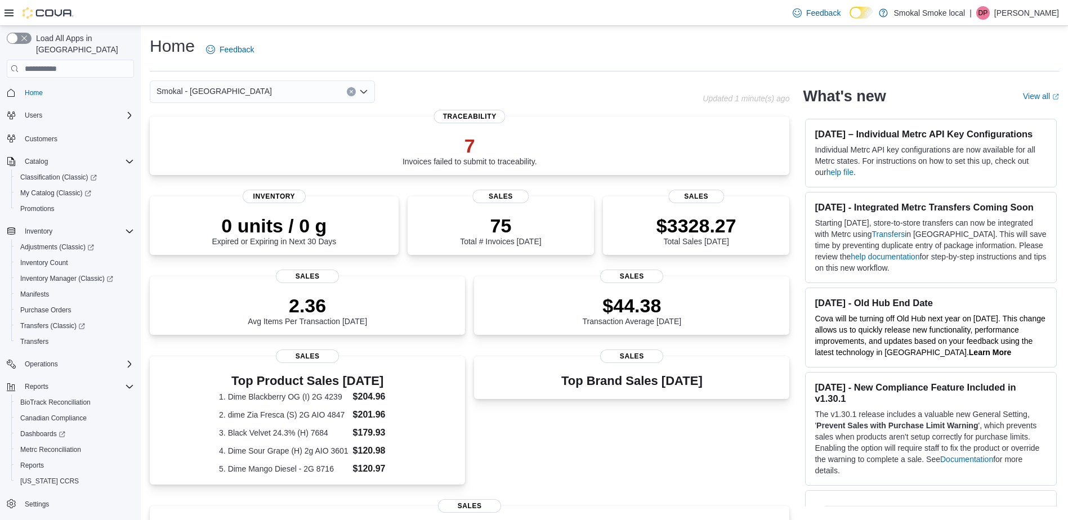
click at [283, 92] on div "Smokal - [GEOGRAPHIC_DATA]" at bounding box center [262, 92] width 225 height 23
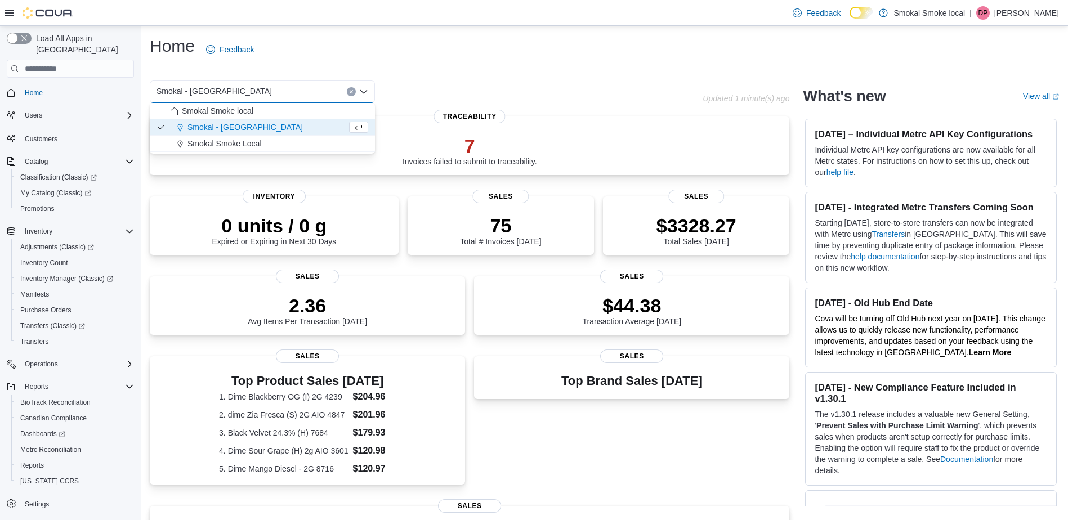
click at [272, 142] on div "Smokal Smoke Local" at bounding box center [269, 143] width 198 height 11
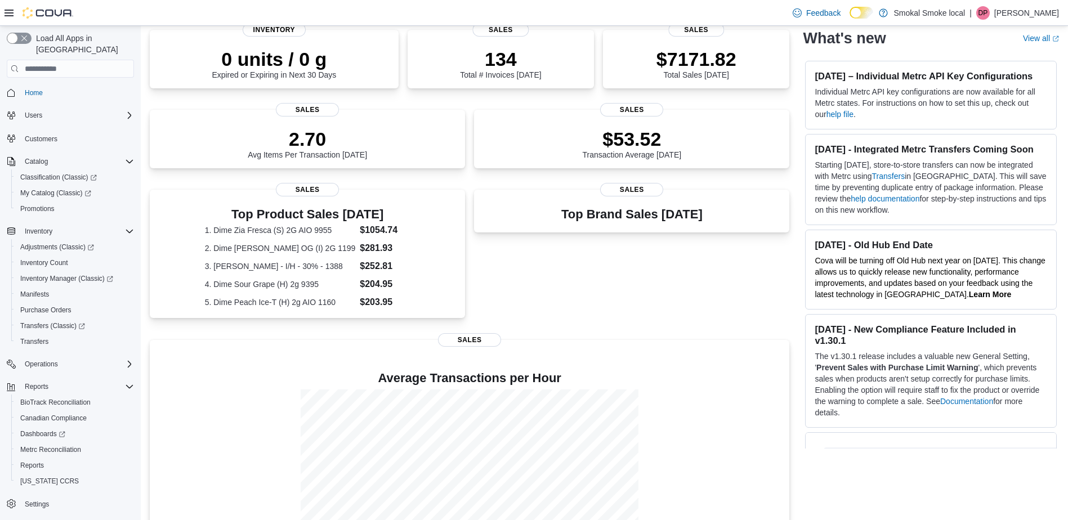
scroll to position [240, 0]
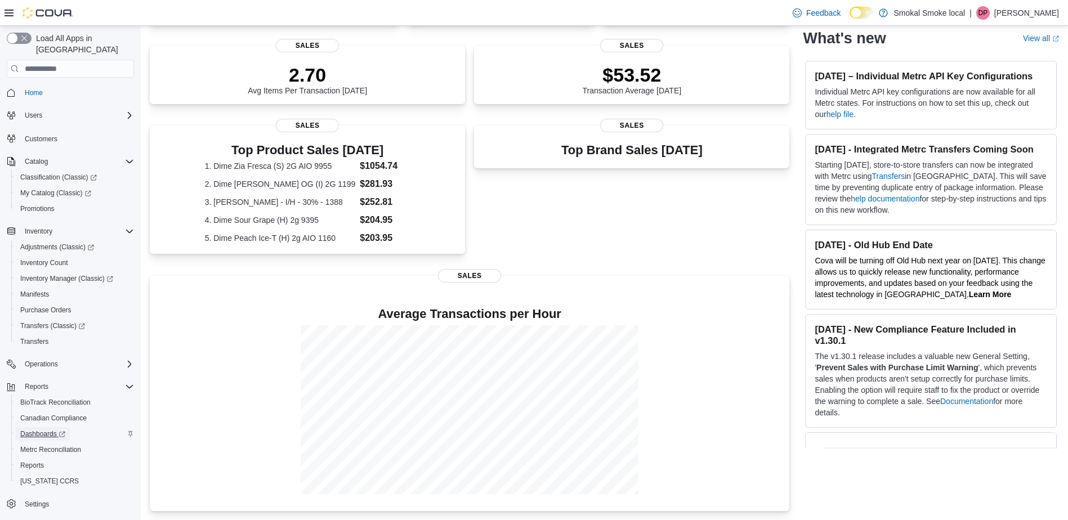
click at [41, 430] on span "Dashboards" at bounding box center [42, 434] width 45 height 9
